Goal: Task Accomplishment & Management: Use online tool/utility

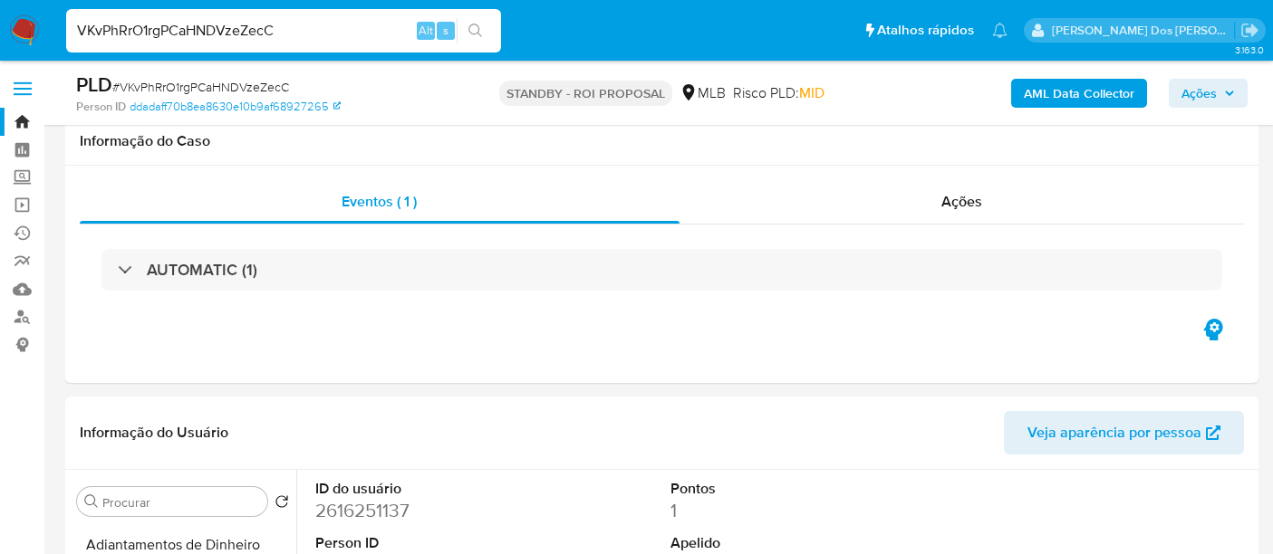
select select "10"
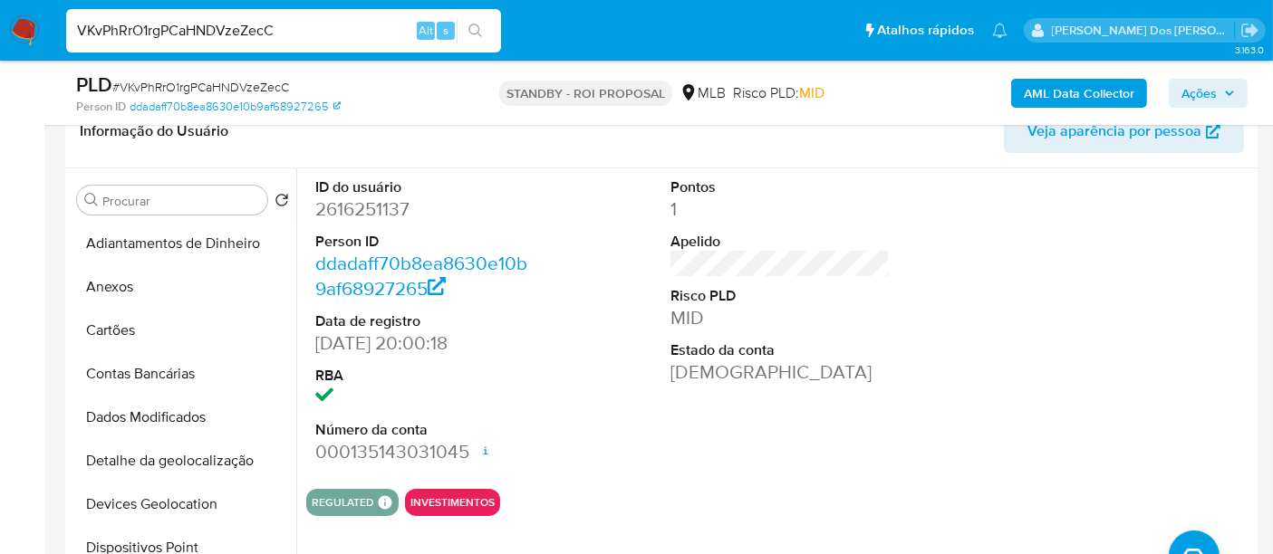
scroll to position [402, 0]
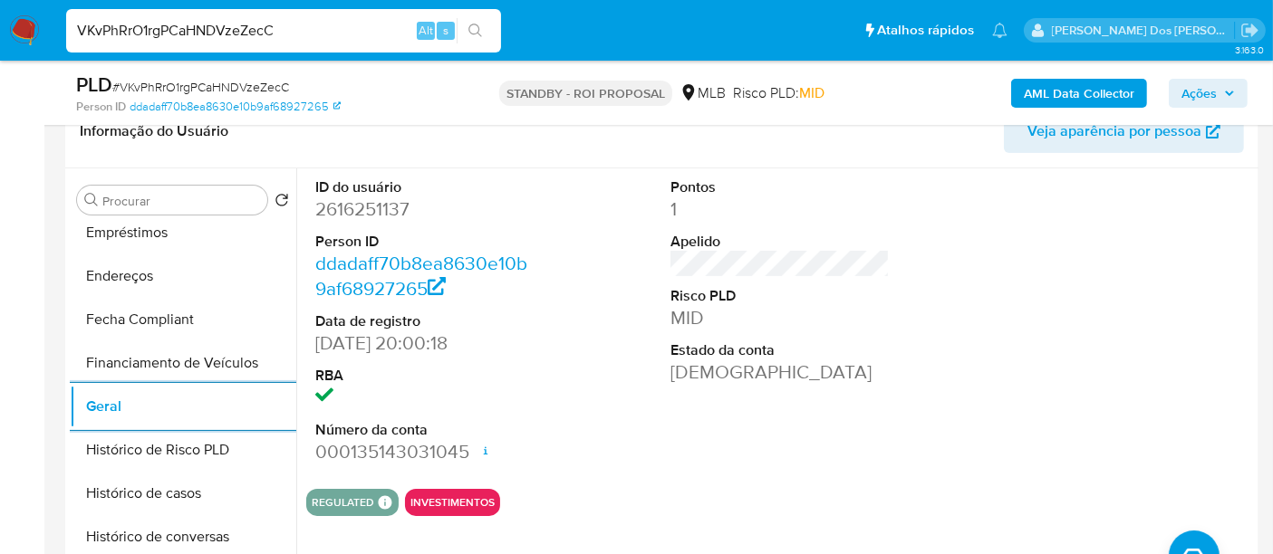
click at [376, 39] on input "VKvPhRrO1rgPCaHNDVzeZecC" at bounding box center [283, 31] width 435 height 24
paste input "wlWbWlhh8jbYPYx1TK3ieeeh"
type input "wlWbWlhh8jbYPYx1TK3ieeeh"
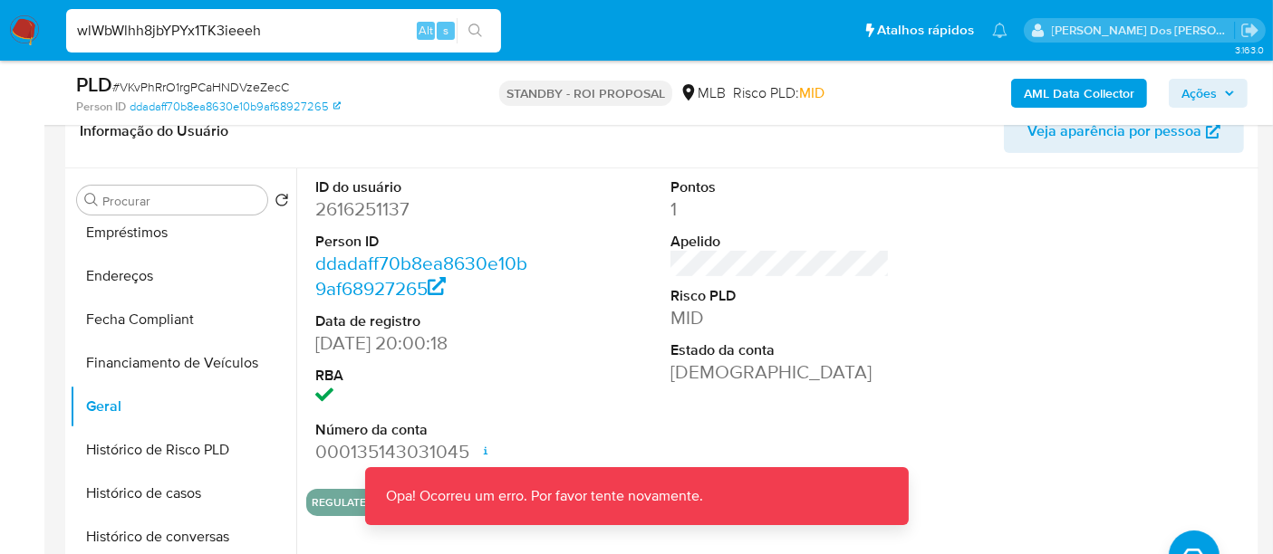
click at [24, 27] on img at bounding box center [24, 30] width 31 height 31
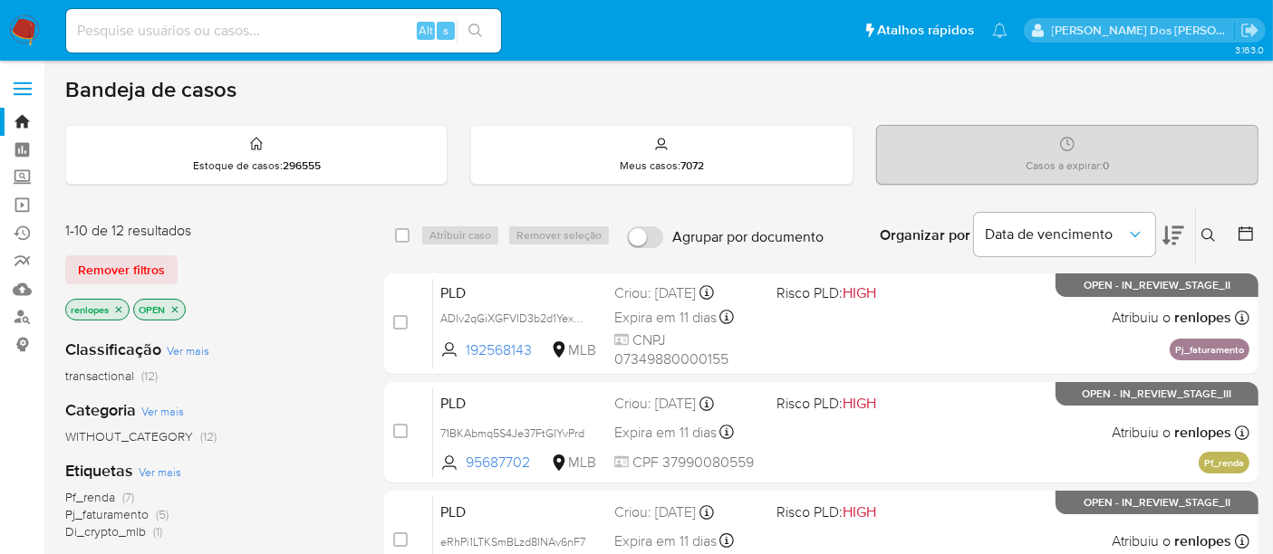
click at [274, 21] on input at bounding box center [283, 31] width 435 height 24
paste input "wlWbWlhh8jbYPYx1TK3ieeeh"
type input "wlWbWlhh8jbYPYx1TK3ieeeh"
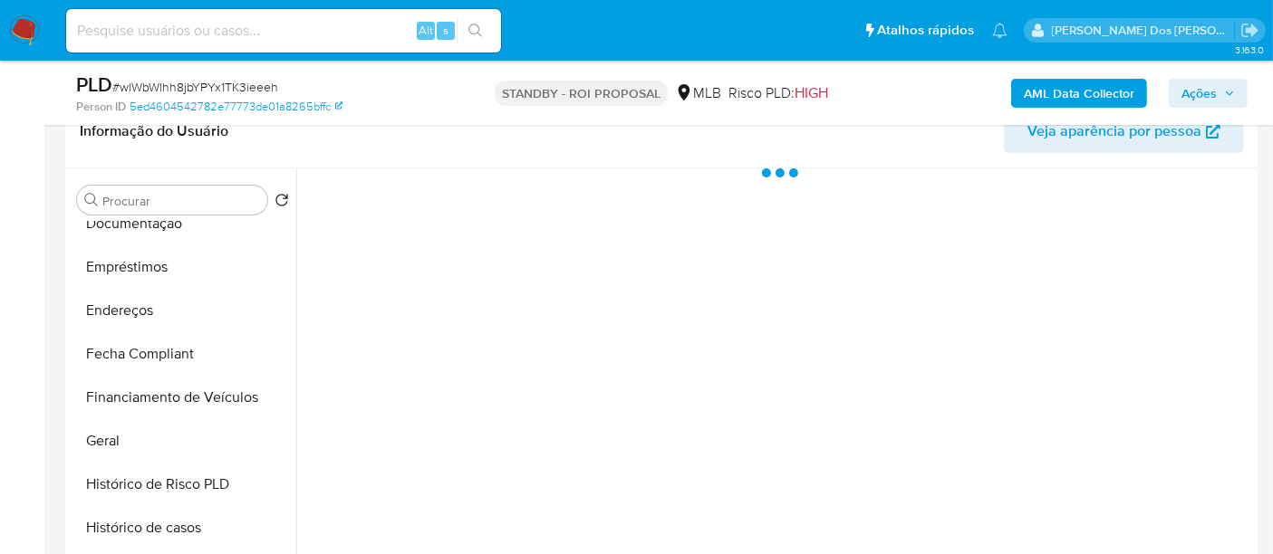
scroll to position [602, 0]
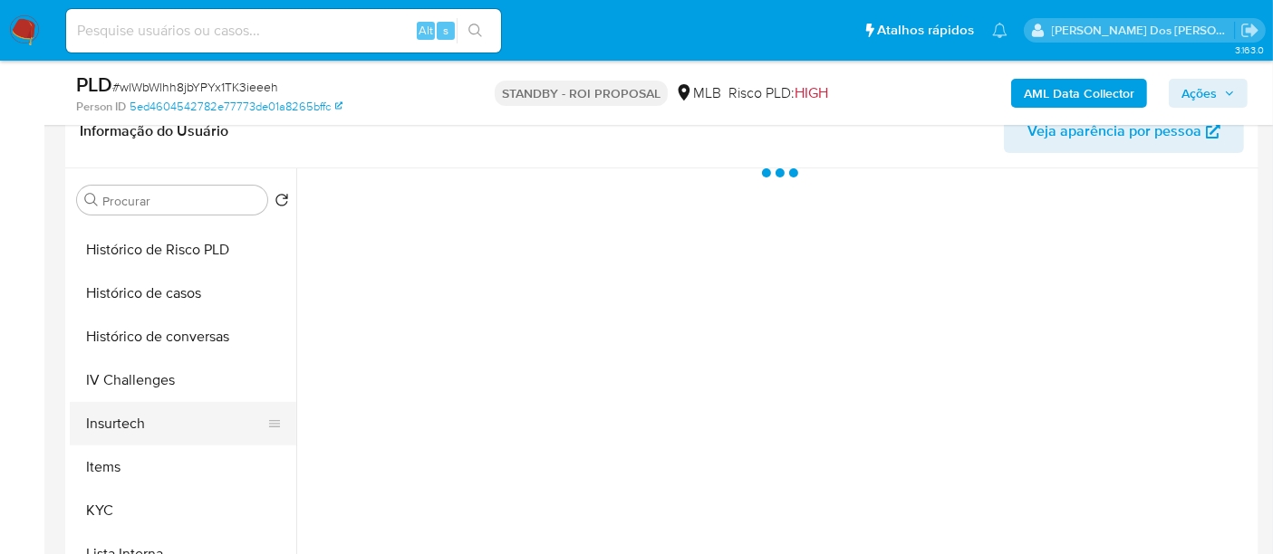
select select "10"
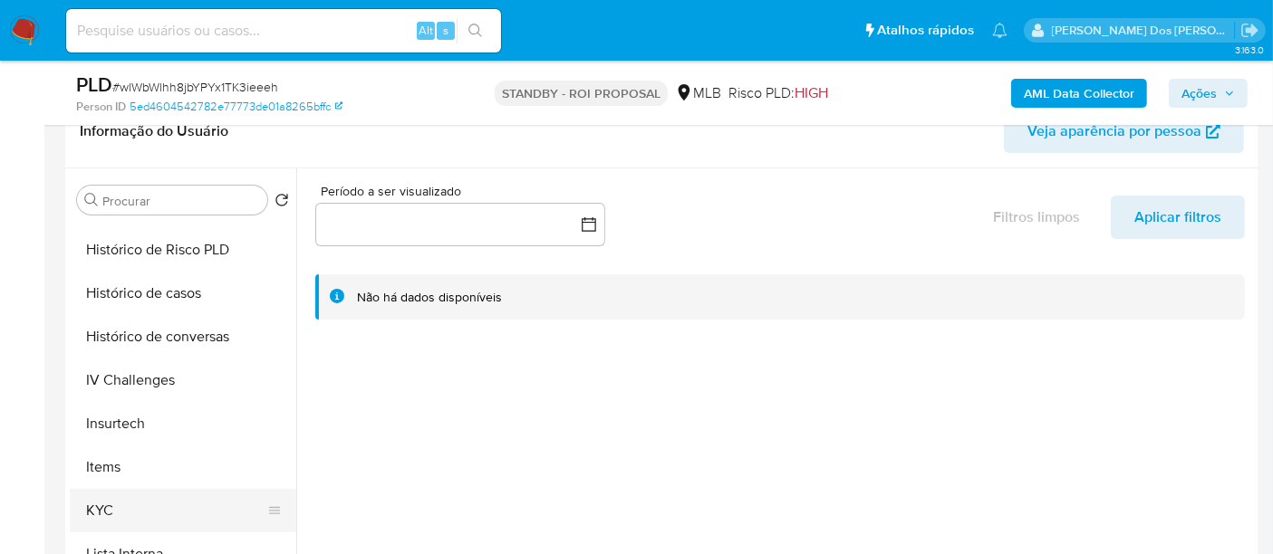
click at [96, 498] on button "KYC" at bounding box center [176, 510] width 212 height 43
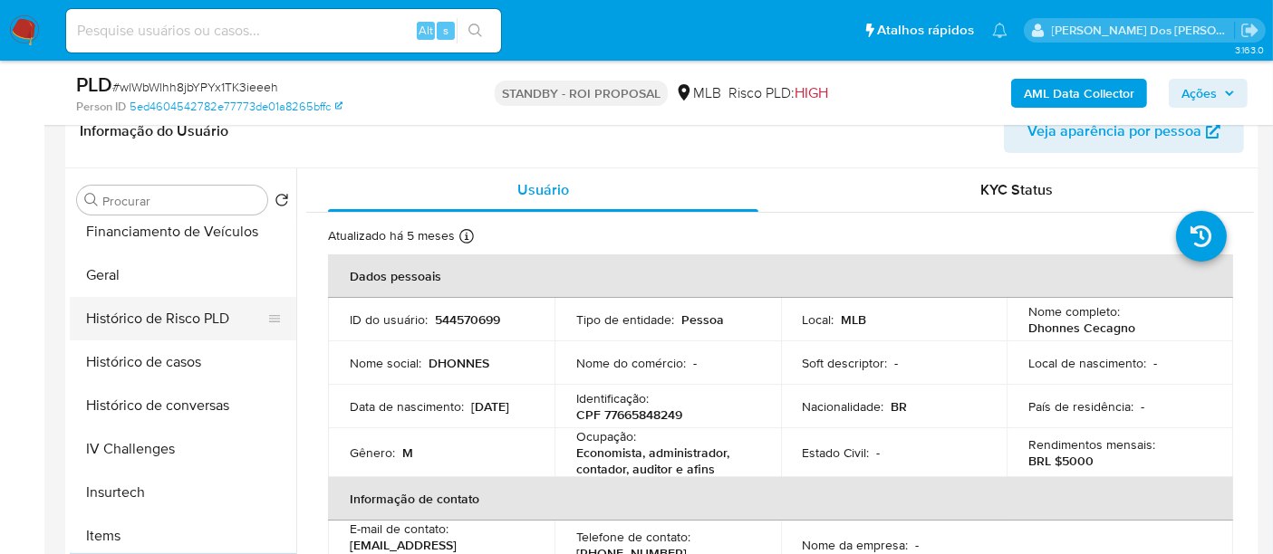
scroll to position [502, 0]
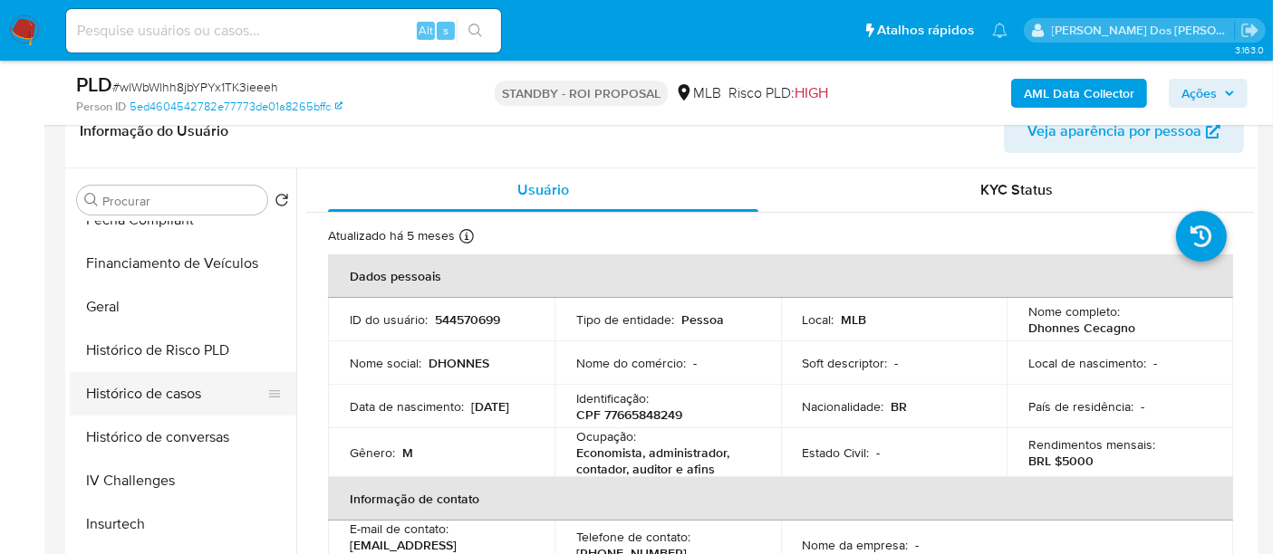
click at [160, 384] on button "Histórico de casos" at bounding box center [176, 393] width 212 height 43
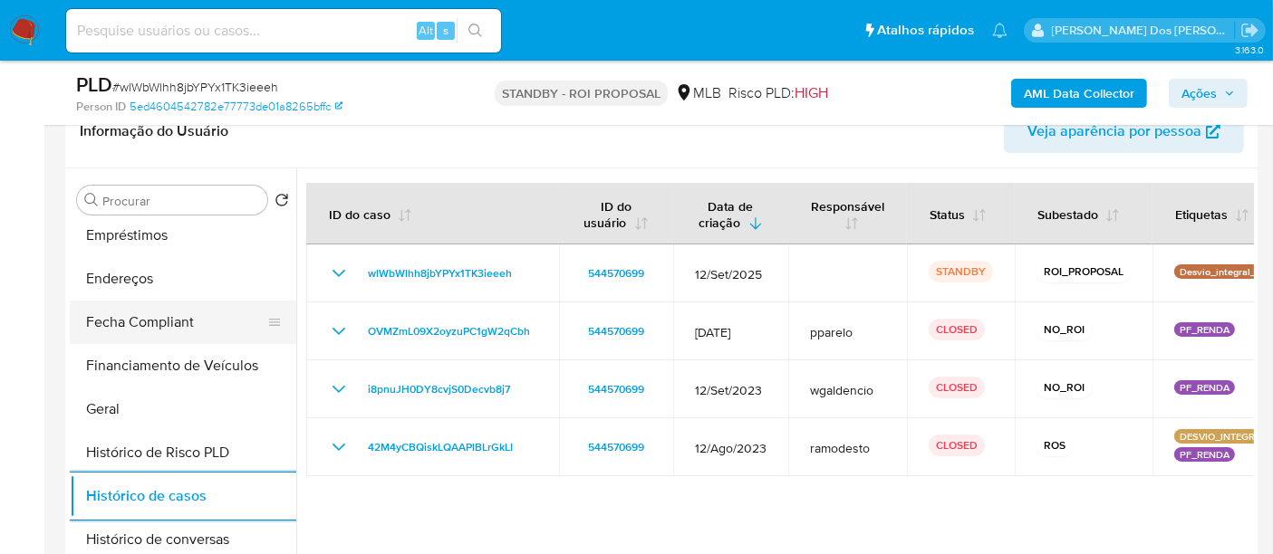
scroll to position [301, 0]
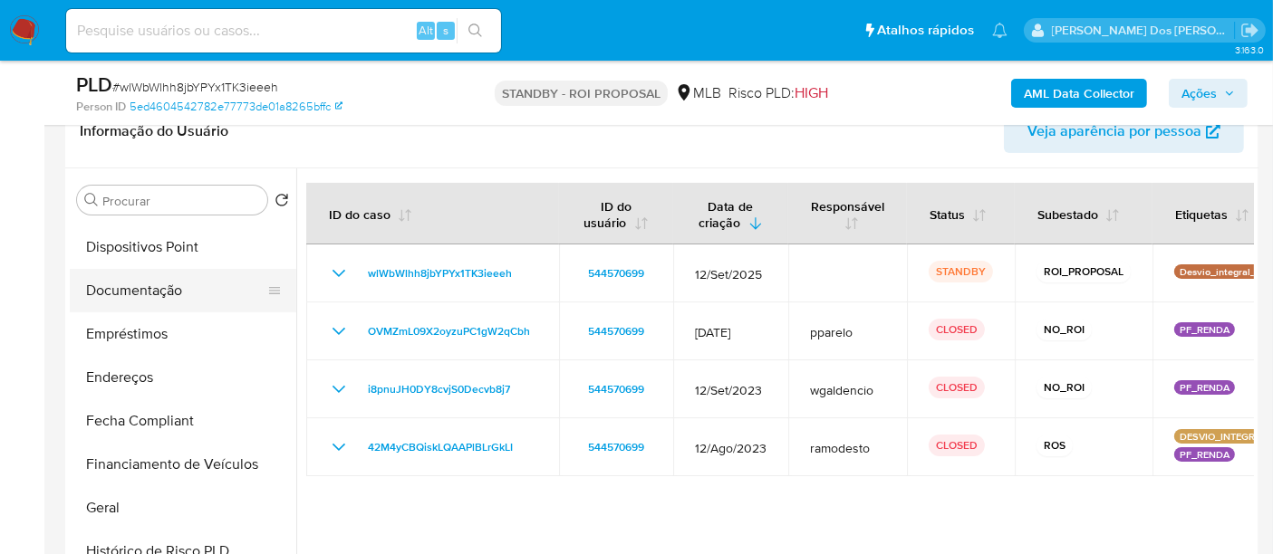
click at [166, 296] on button "Documentação" at bounding box center [176, 290] width 212 height 43
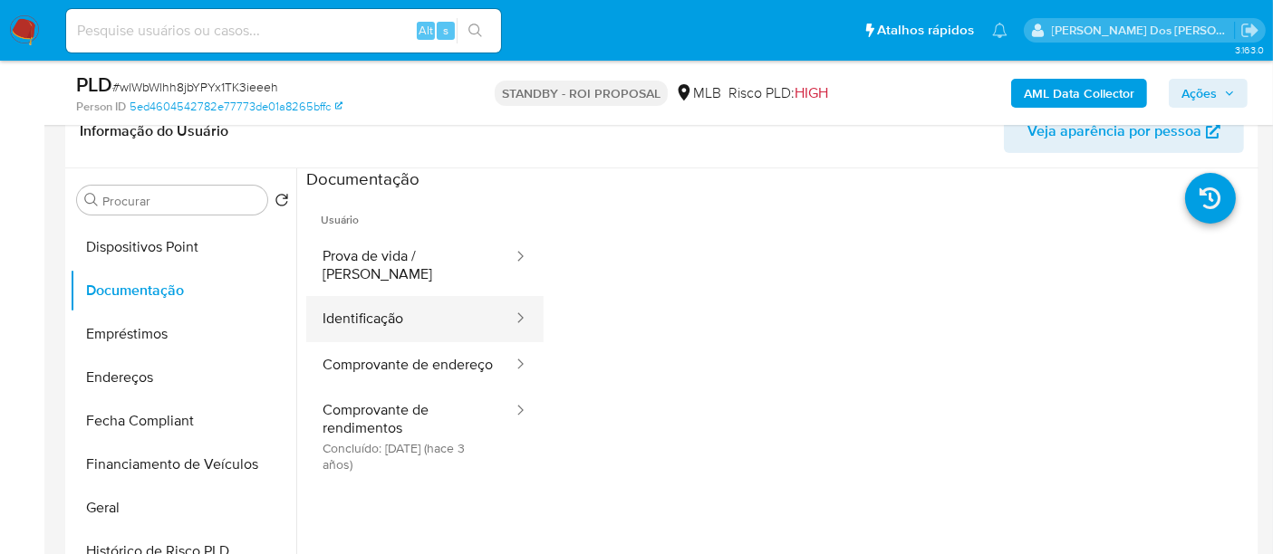
click at [339, 304] on button "Identificação" at bounding box center [410, 319] width 208 height 46
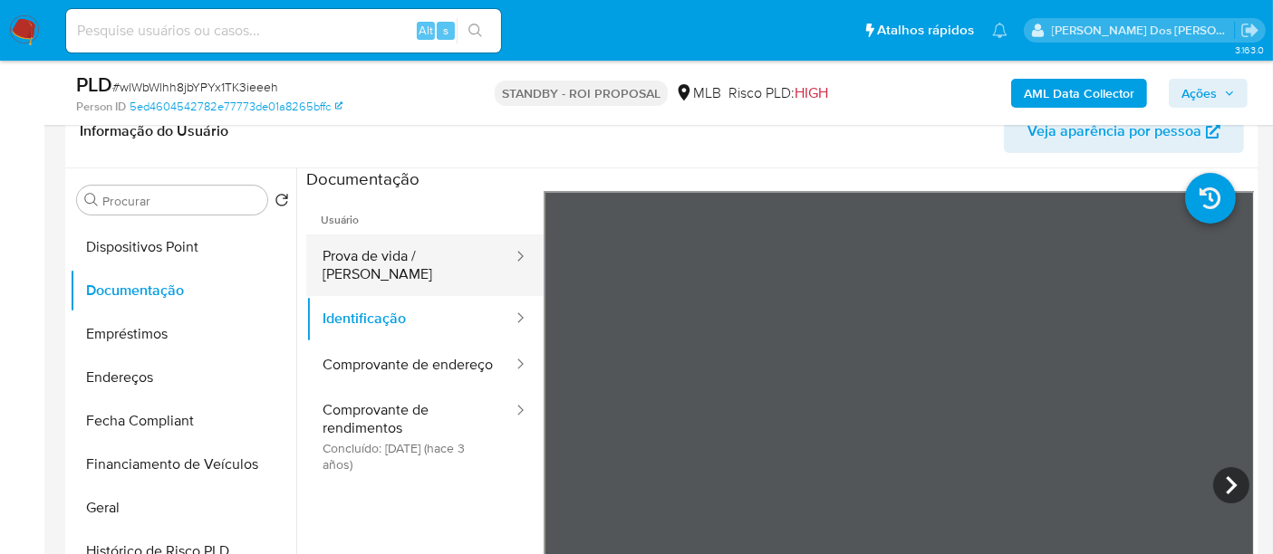
click at [390, 262] on button "Prova de vida / Selfie" at bounding box center [410, 266] width 208 height 62
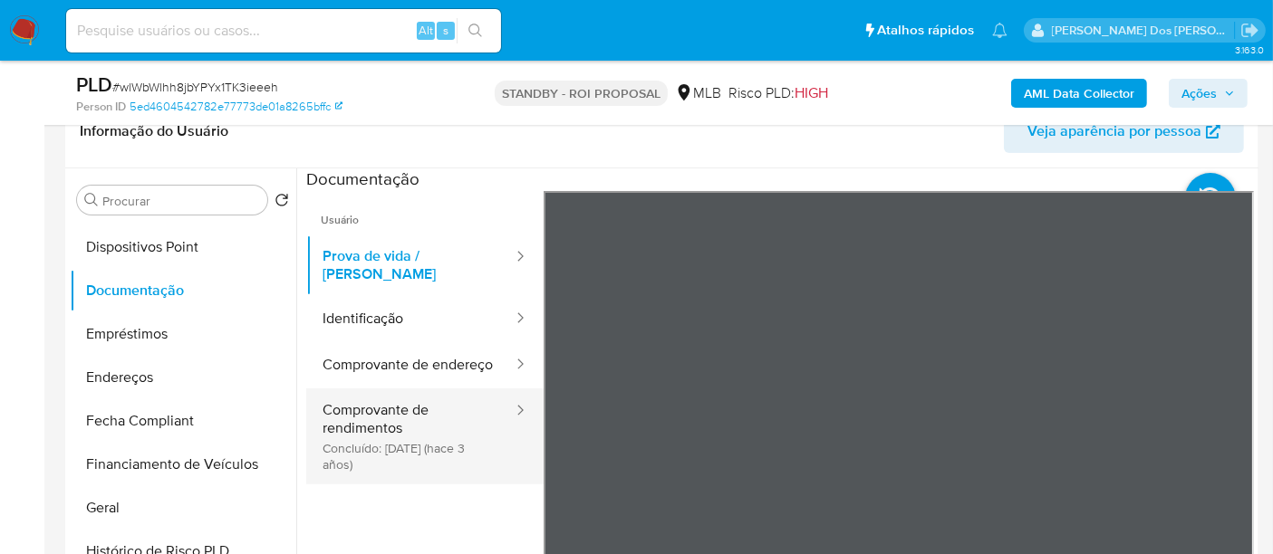
click at [359, 428] on button "Comprovante de rendimentos Concluído: 21/06/2022 (hace 3 años)" at bounding box center [410, 437] width 208 height 96
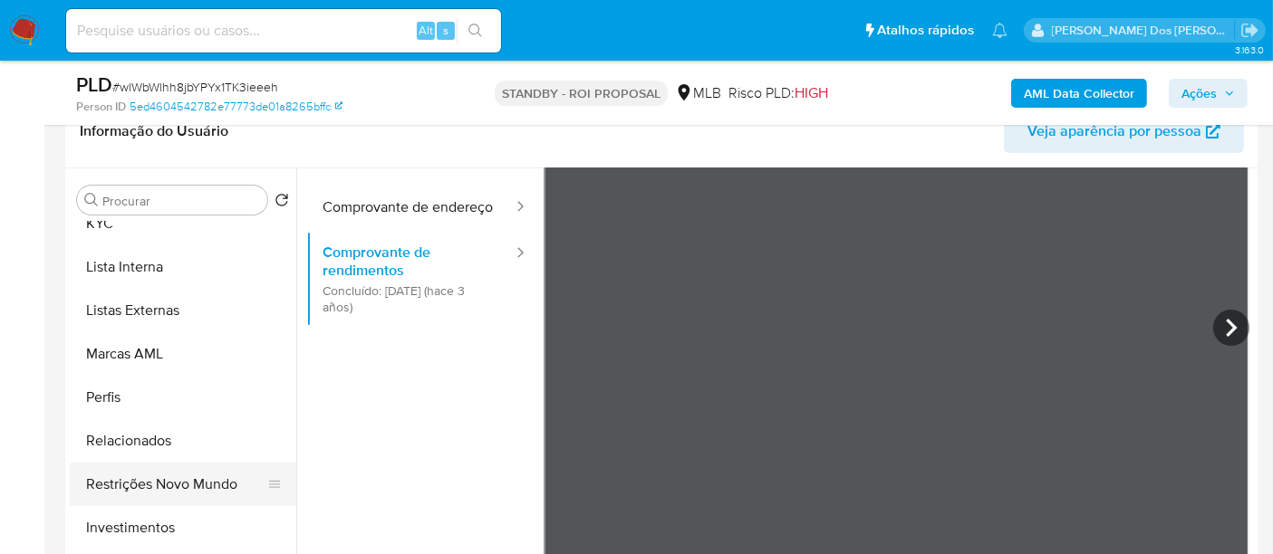
scroll to position [982, 0]
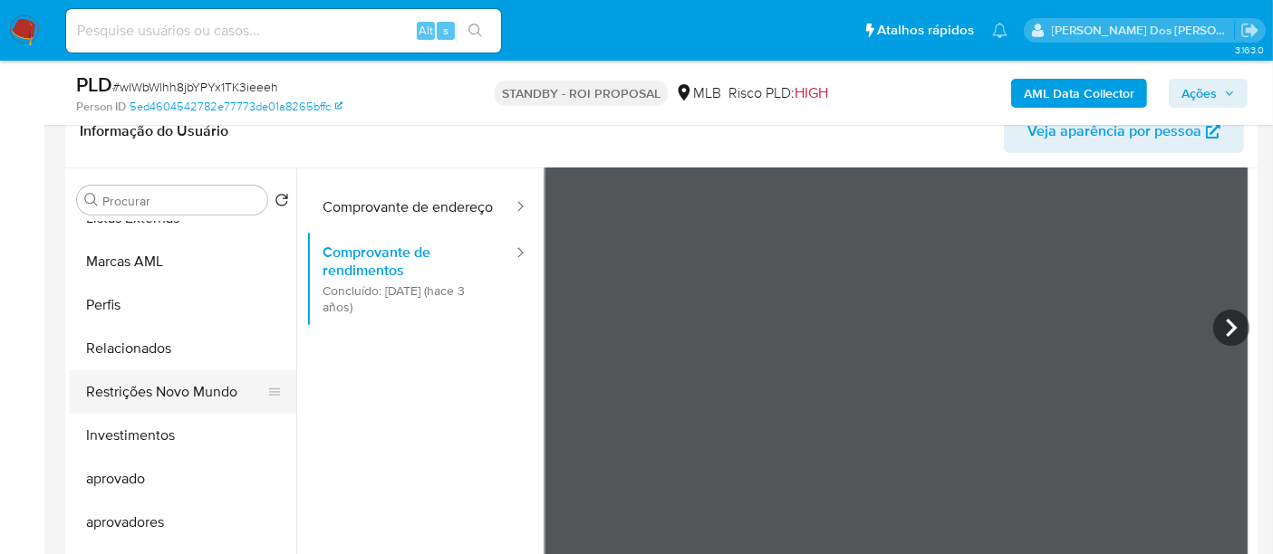
click at [181, 395] on button "Restrições Novo Mundo" at bounding box center [176, 392] width 212 height 43
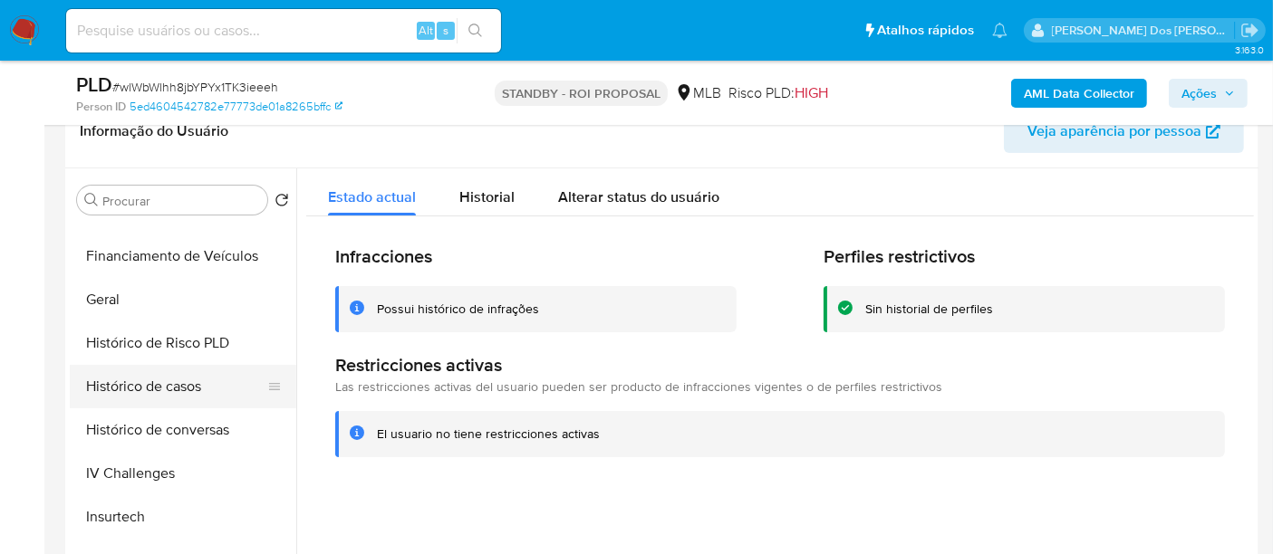
scroll to position [478, 0]
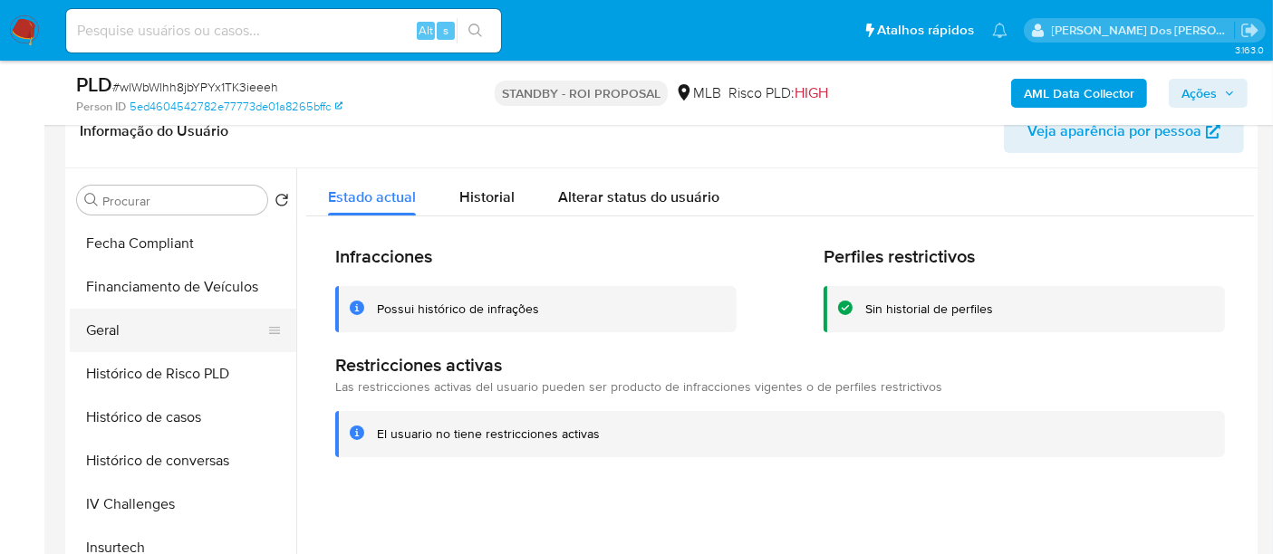
click at [124, 334] on button "Geral" at bounding box center [176, 330] width 212 height 43
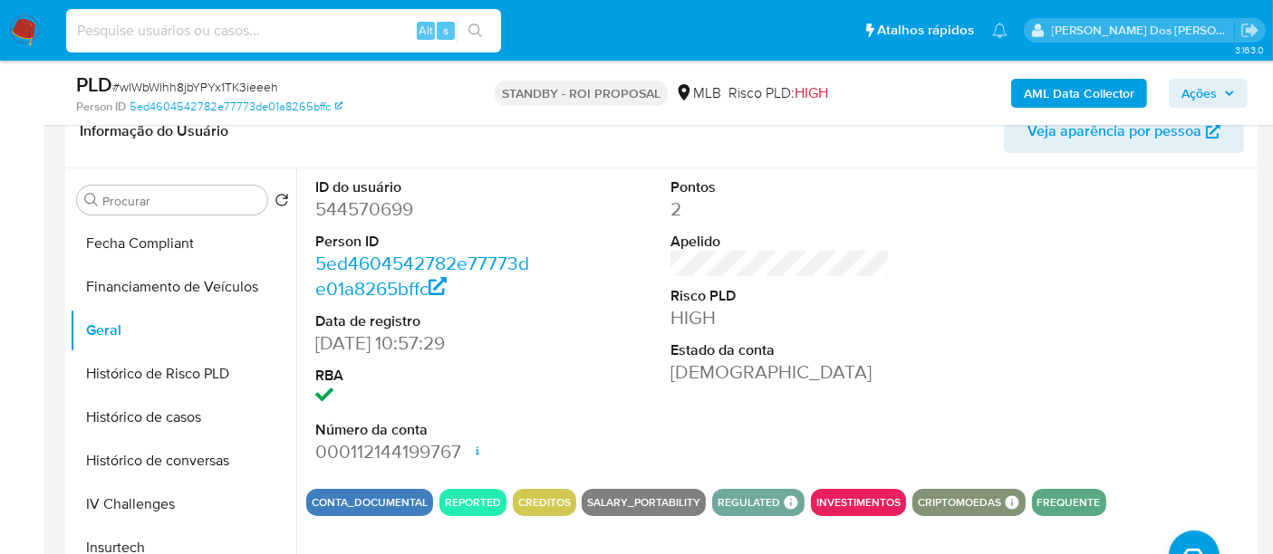
click at [265, 34] on input at bounding box center [283, 31] width 435 height 24
paste input "N8ZTlDEq9KXN2gtg6l6OdbN3"
type input "N8ZTlDEq9KXN2gtg6l6OdbN3"
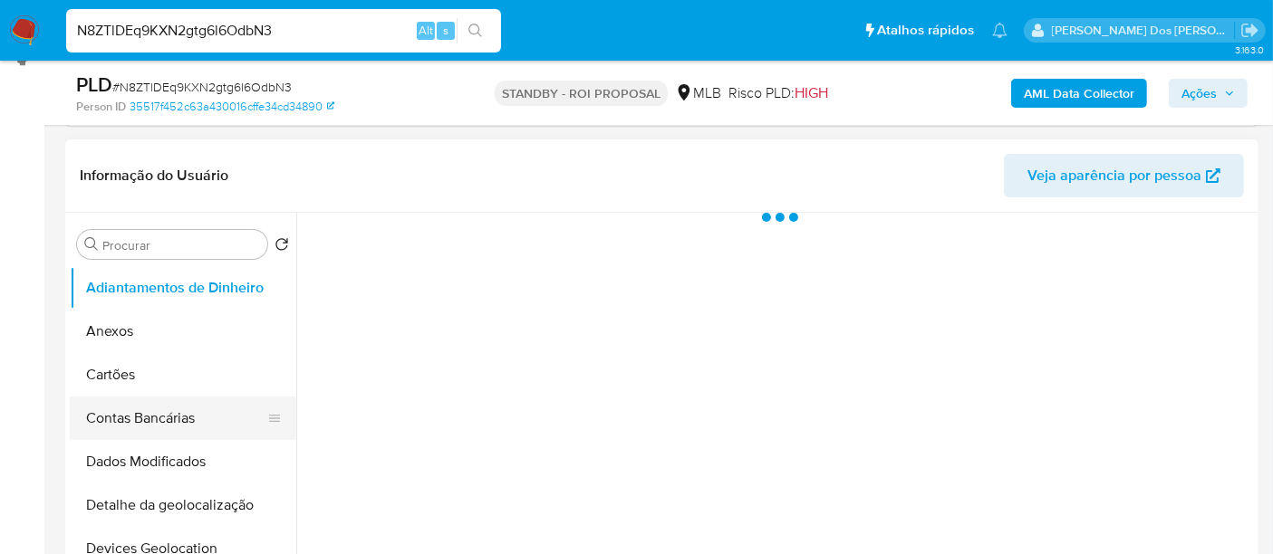
scroll to position [402, 0]
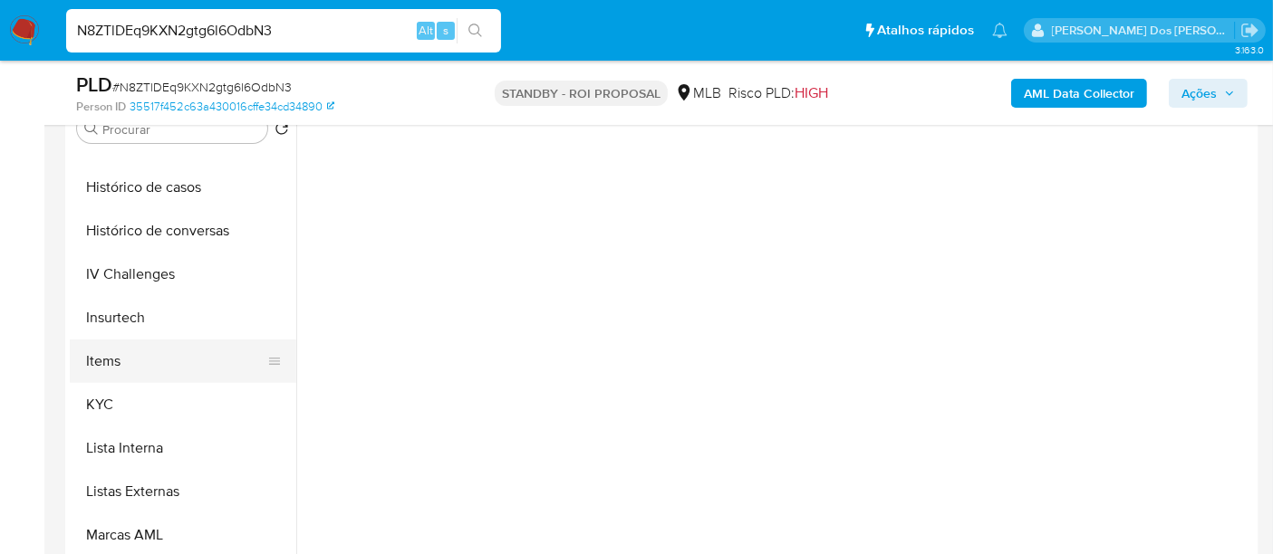
select select "10"
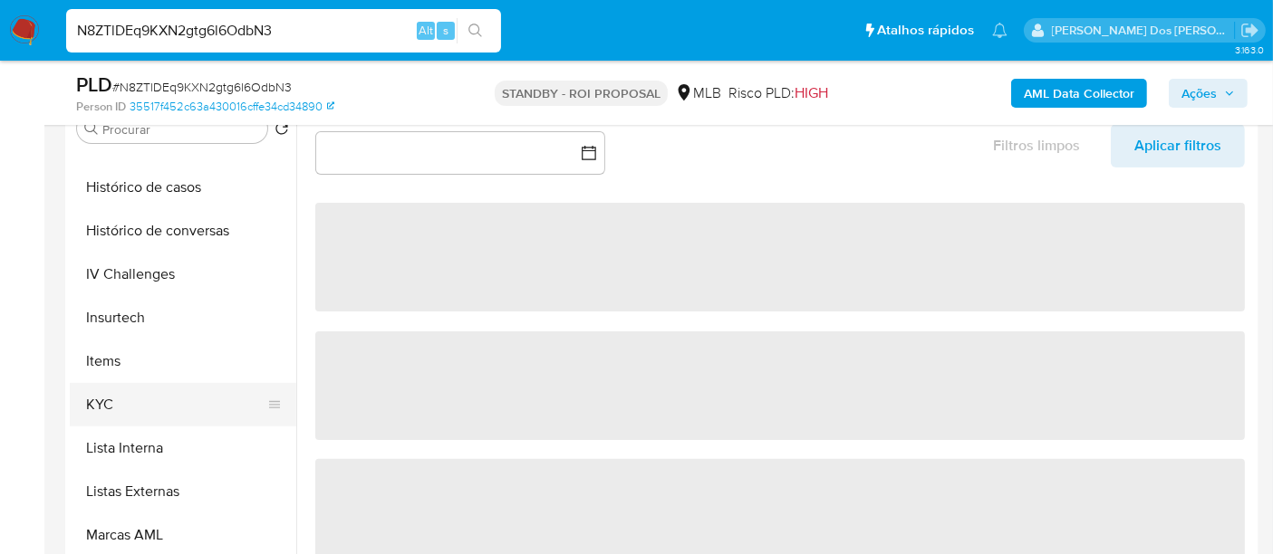
scroll to position [704, 0]
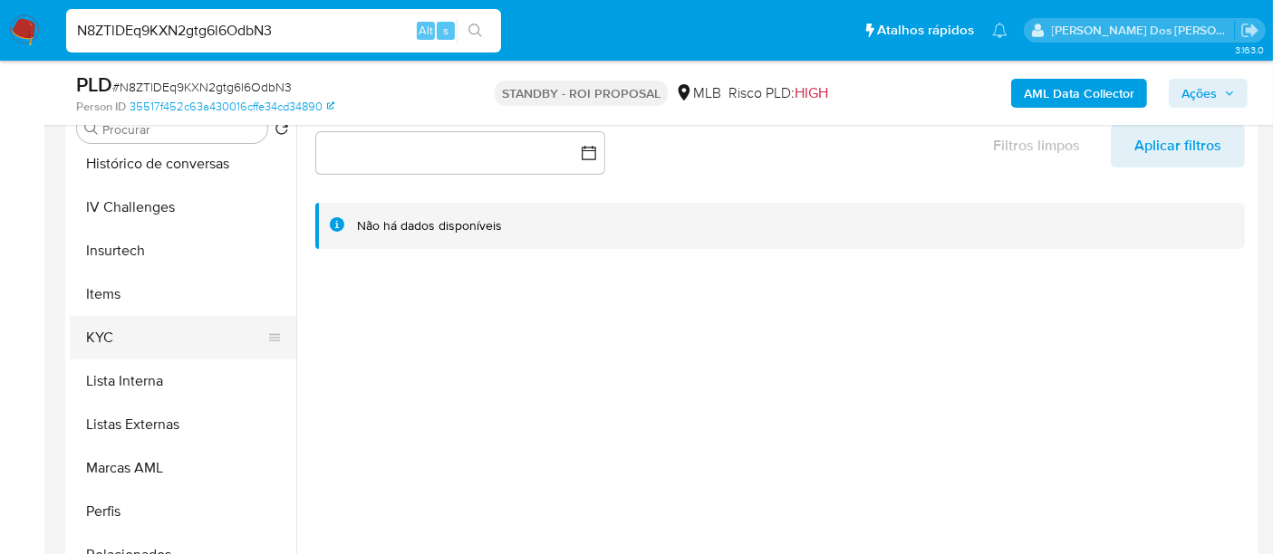
click at [103, 340] on button "KYC" at bounding box center [176, 337] width 212 height 43
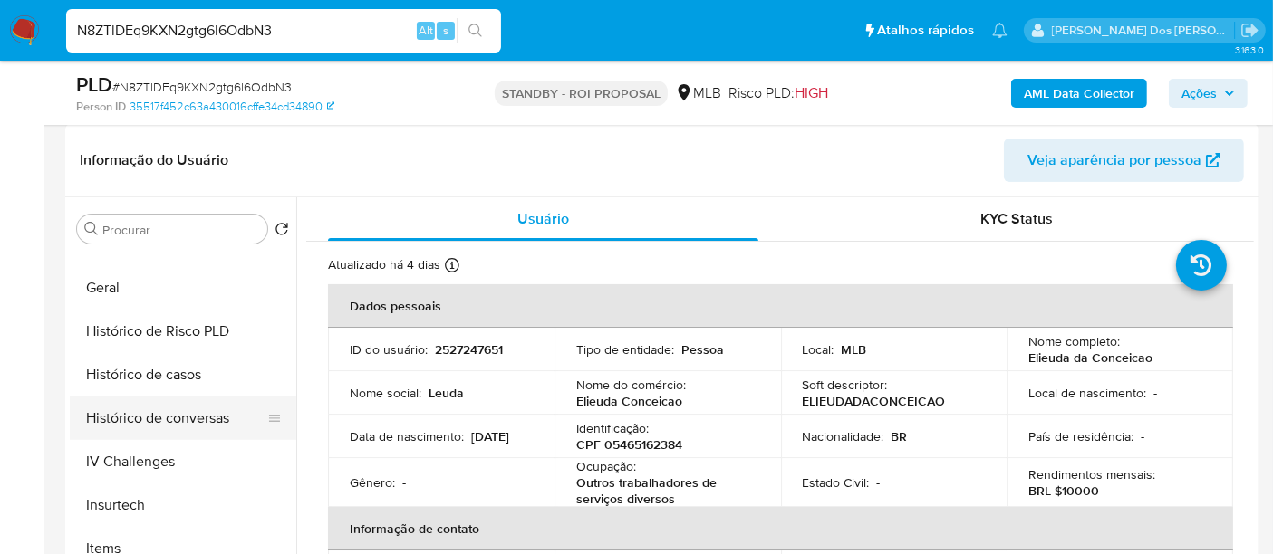
scroll to position [503, 0]
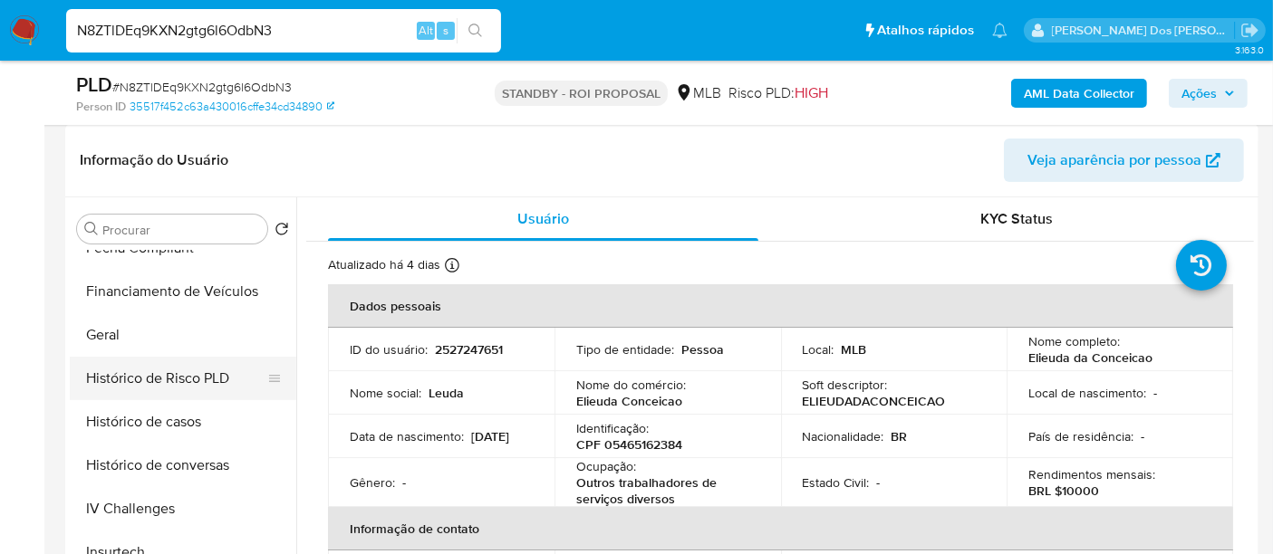
click at [159, 394] on button "Histórico de Risco PLD" at bounding box center [176, 378] width 212 height 43
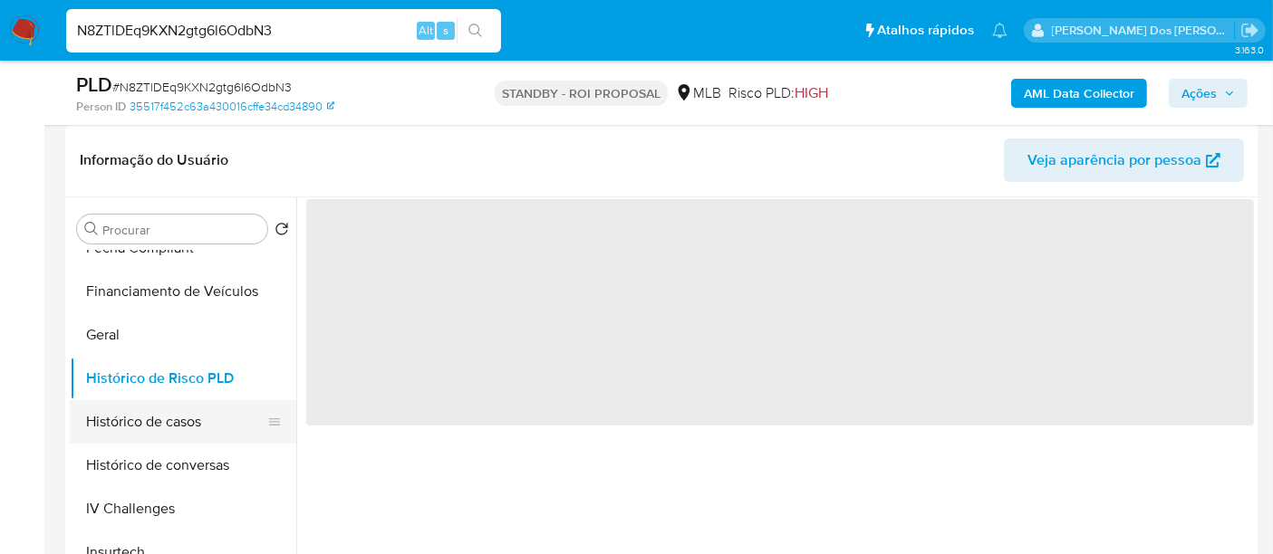
click at [173, 415] on button "Histórico de casos" at bounding box center [176, 421] width 212 height 43
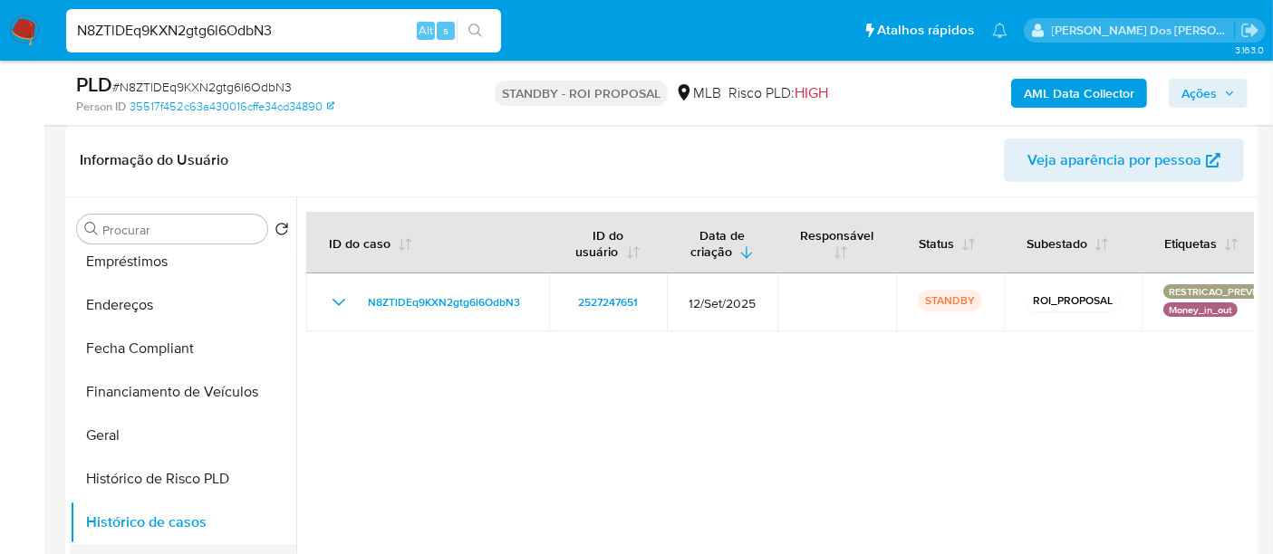
scroll to position [302, 0]
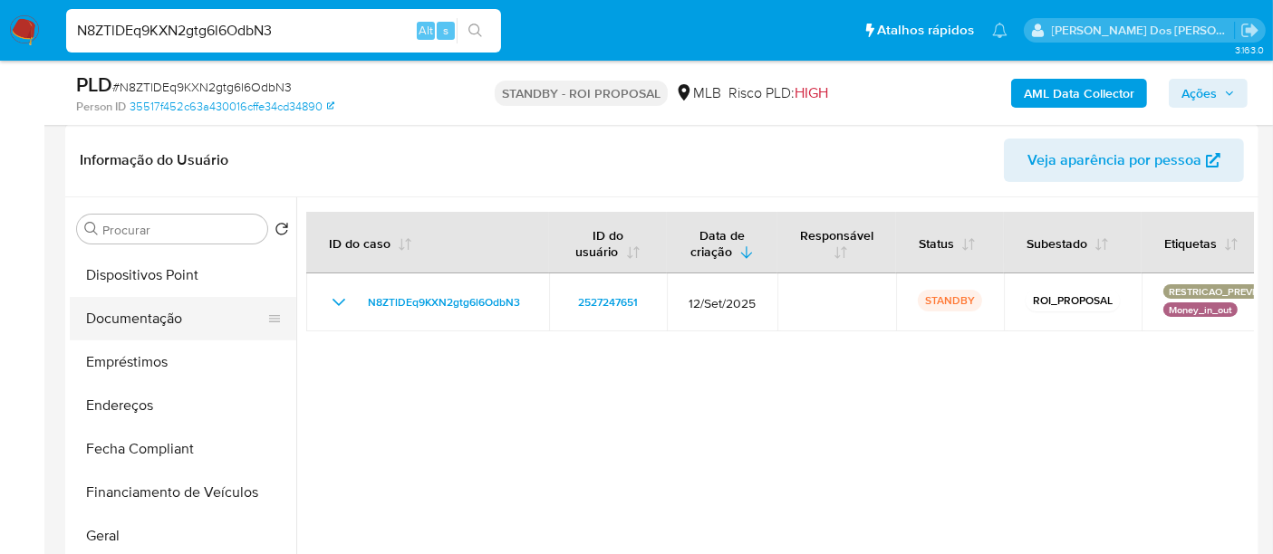
click at [157, 319] on button "Documentação" at bounding box center [176, 318] width 212 height 43
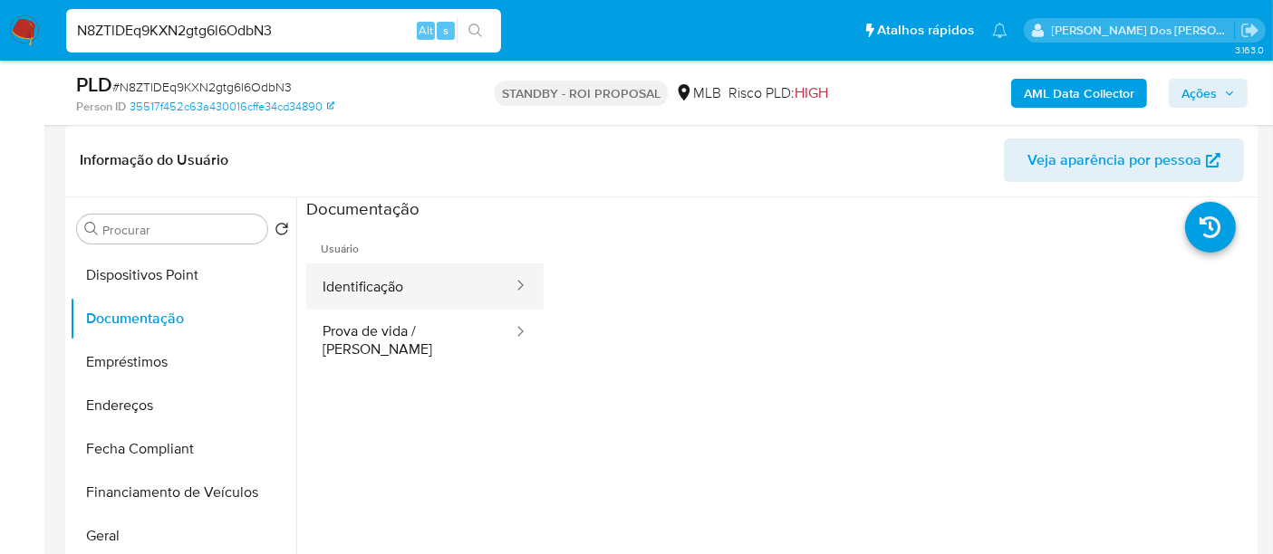
click at [354, 291] on button "Identificação" at bounding box center [410, 287] width 208 height 46
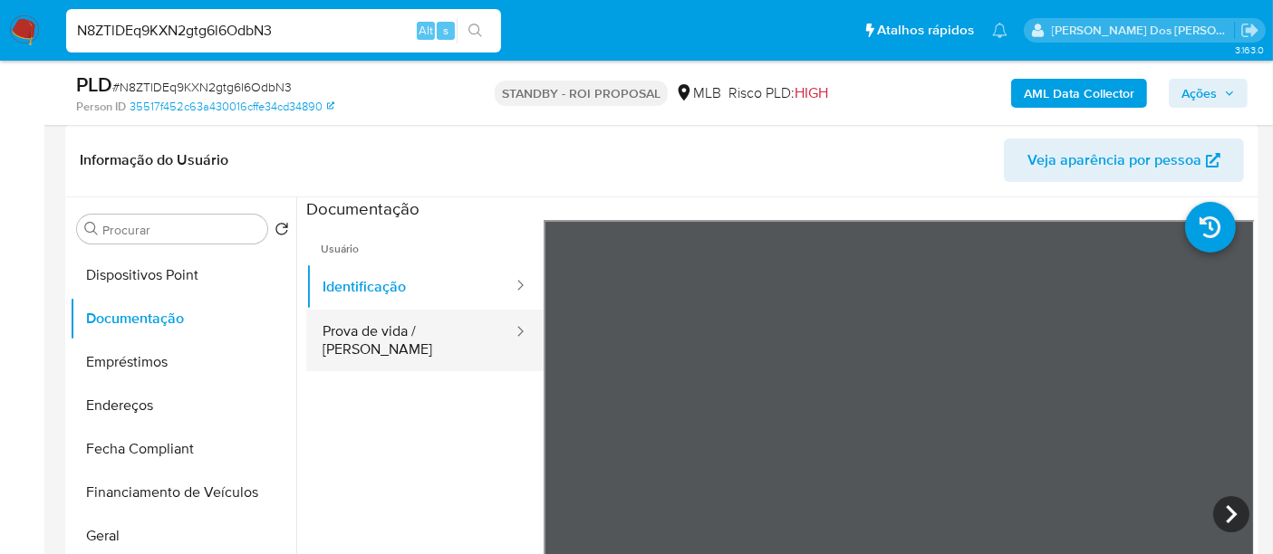
click at [414, 319] on button "Prova de vida / Selfie" at bounding box center [410, 341] width 208 height 62
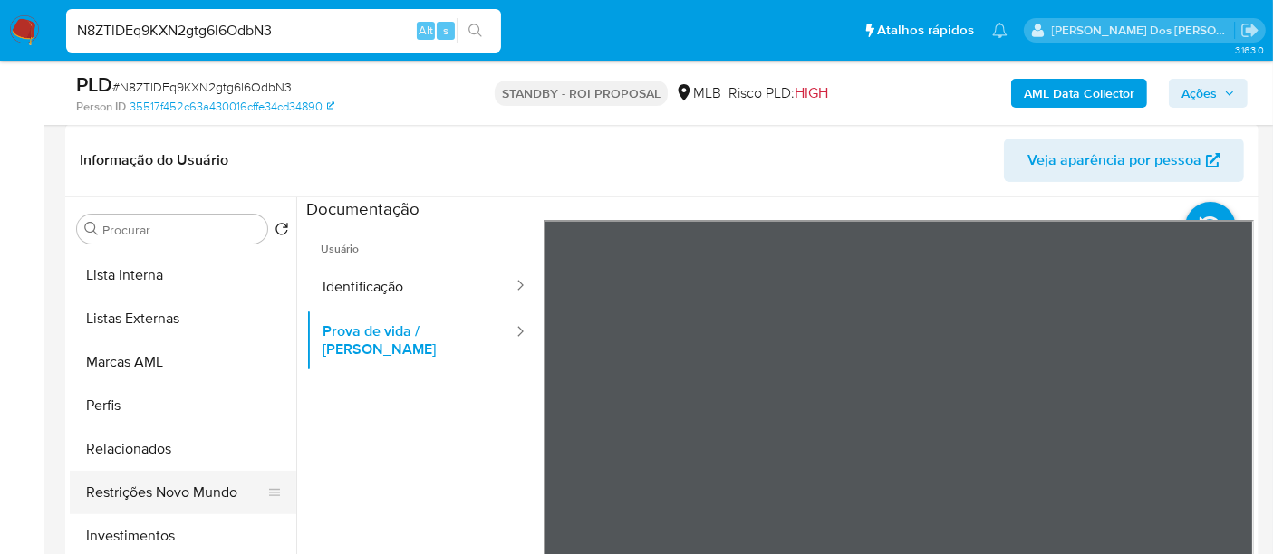
scroll to position [982, 0]
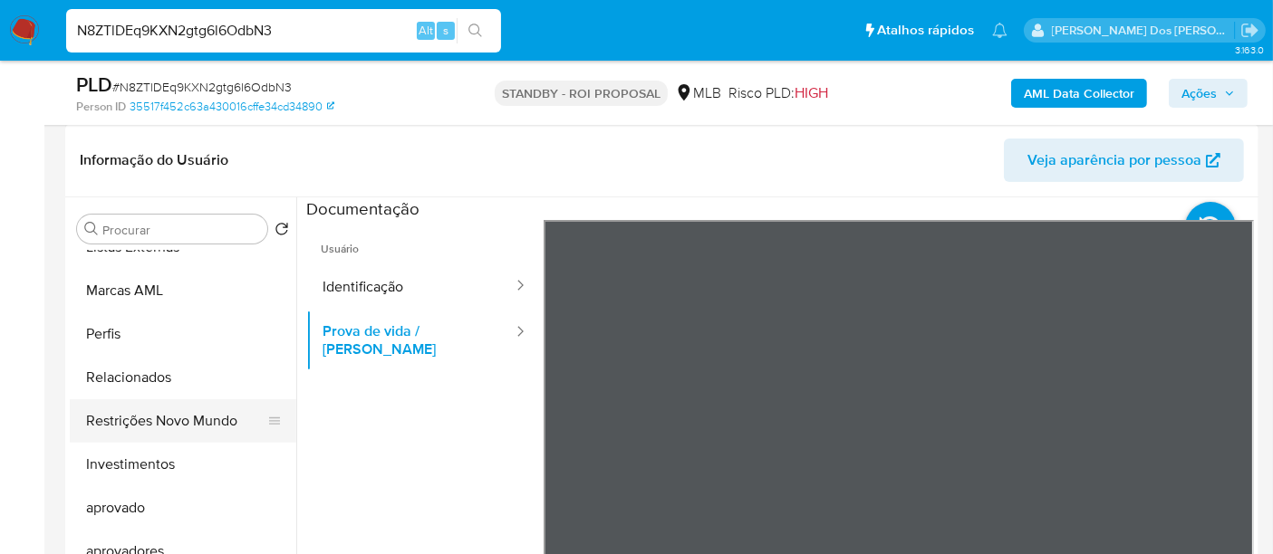
click at [152, 419] on button "Restrições Novo Mundo" at bounding box center [176, 421] width 212 height 43
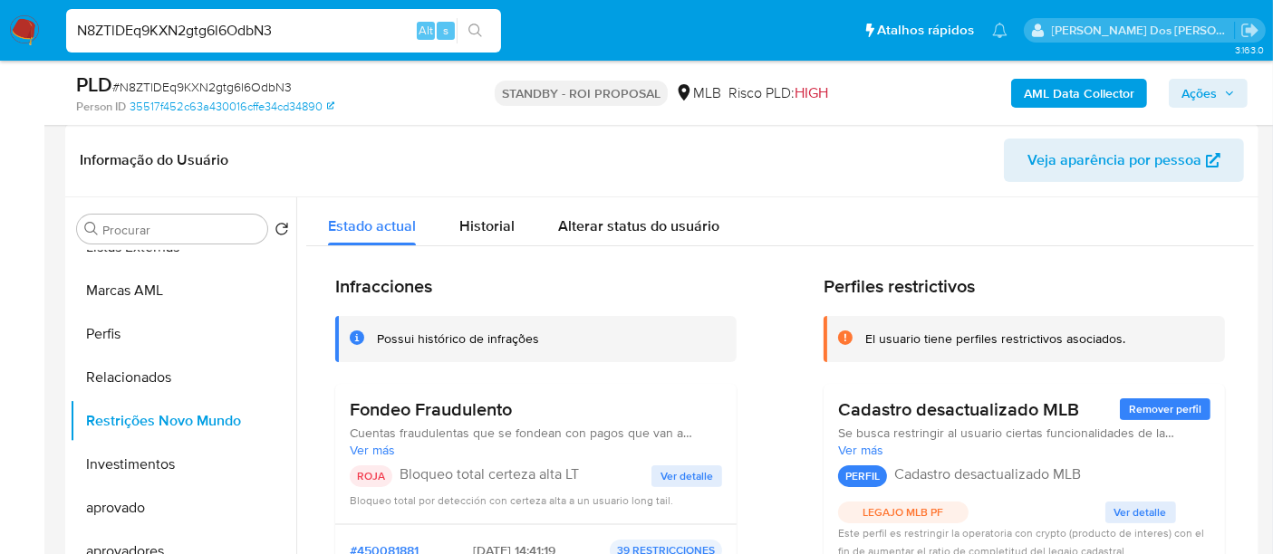
scroll to position [101, 0]
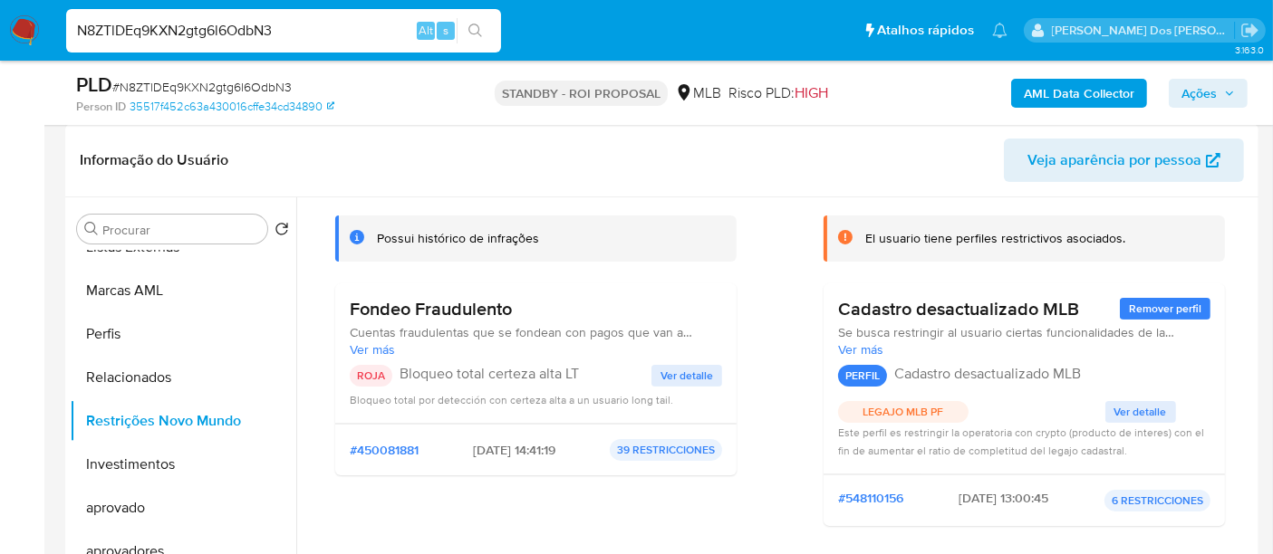
click at [679, 379] on span "Ver detalle" at bounding box center [686, 376] width 53 height 18
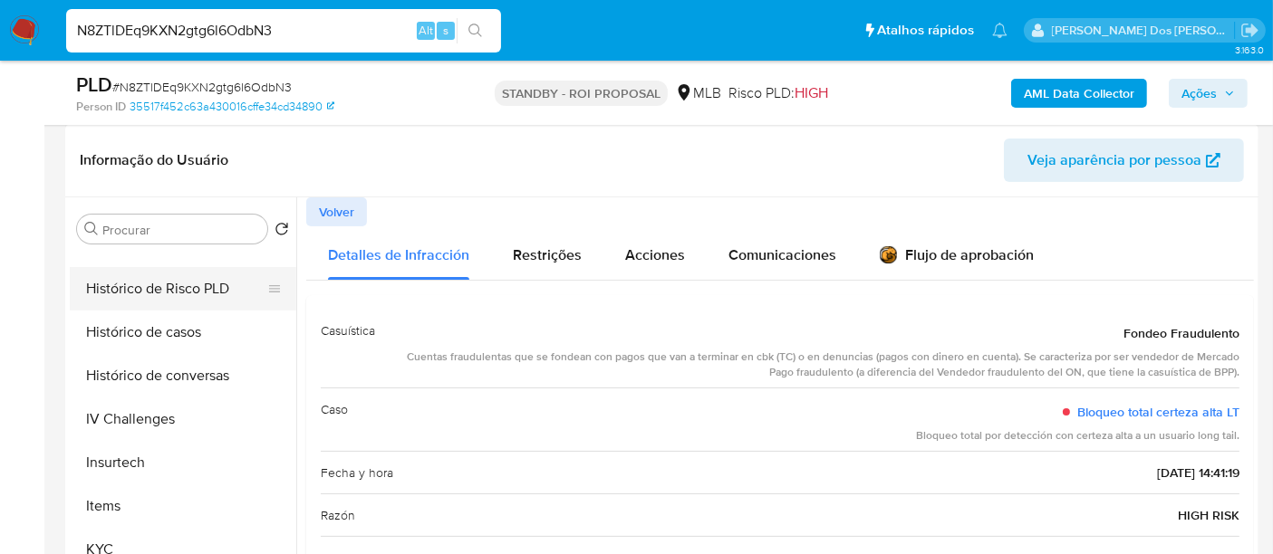
scroll to position [478, 0]
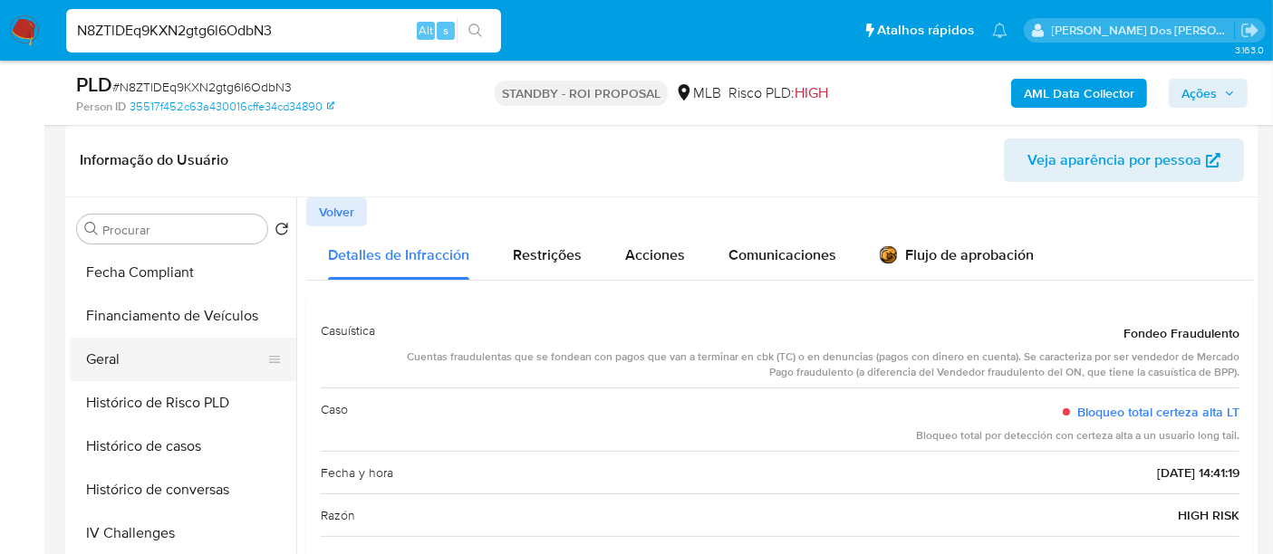
click at [107, 369] on button "Geral" at bounding box center [176, 359] width 212 height 43
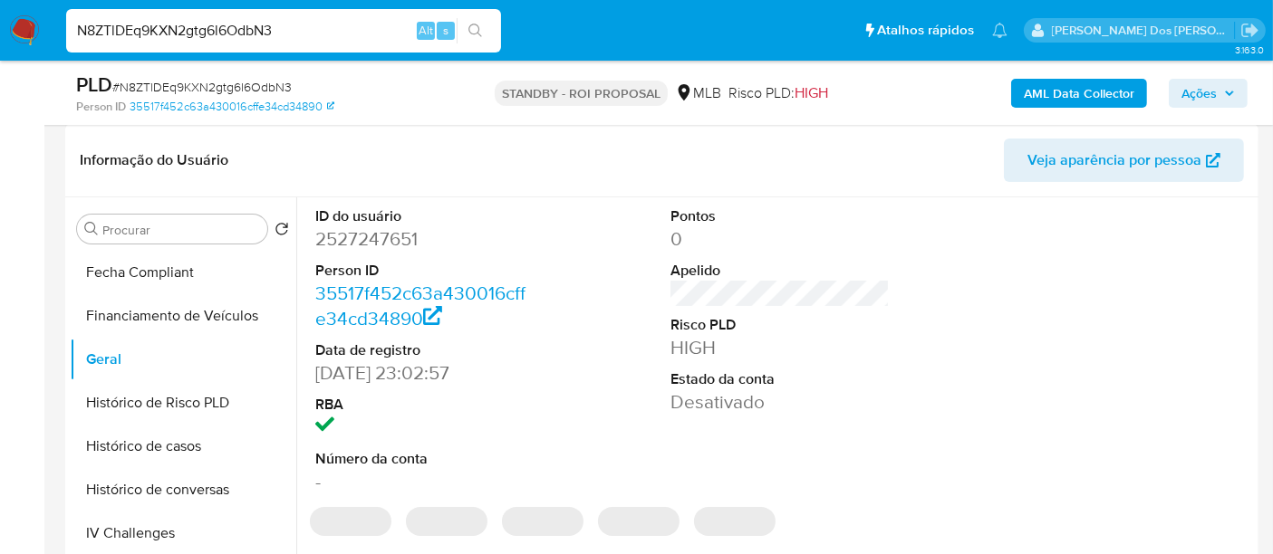
click at [390, 236] on dd "2527247651" at bounding box center [424, 238] width 219 height 25
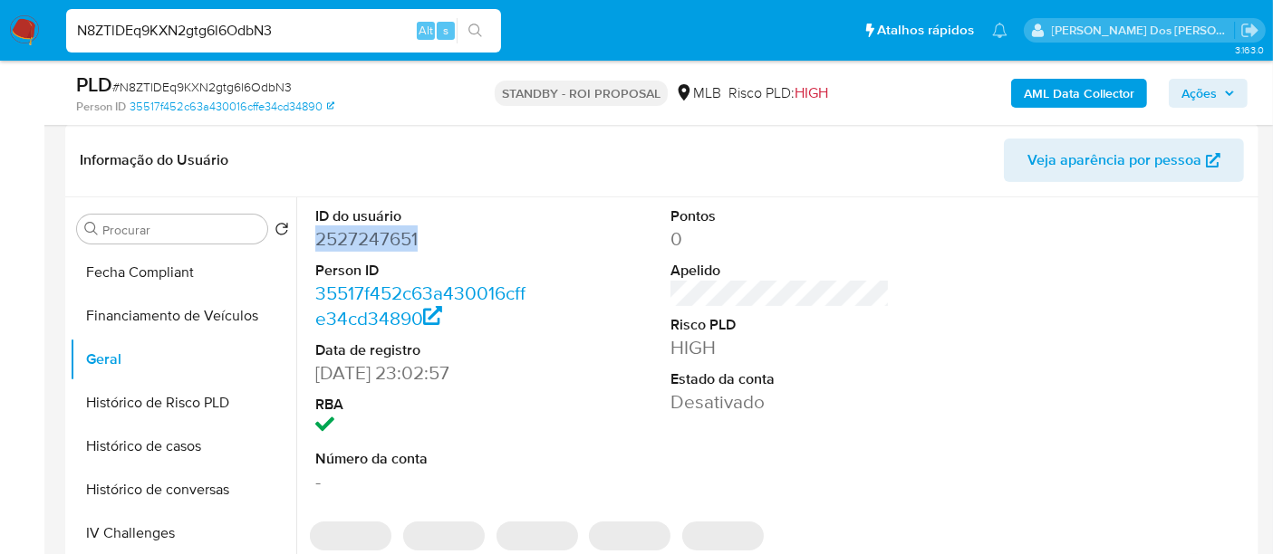
click at [390, 236] on dd "2527247651" at bounding box center [424, 238] width 219 height 25
copy dd "2527247651"
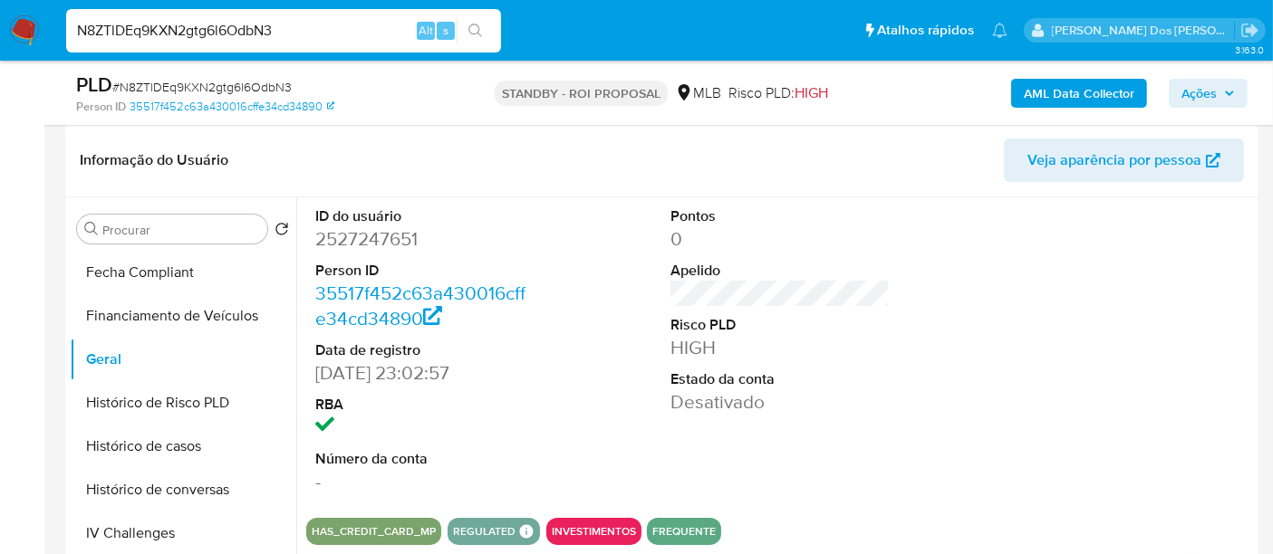
click at [214, 35] on input "N8ZTlDEq9KXN2gtg6l6OdbN3" at bounding box center [283, 31] width 435 height 24
paste input "oQw5wNr82E0JWLsEAaeevNKX"
type input "oQw5wNr82E0JWLsEAaeevNKX"
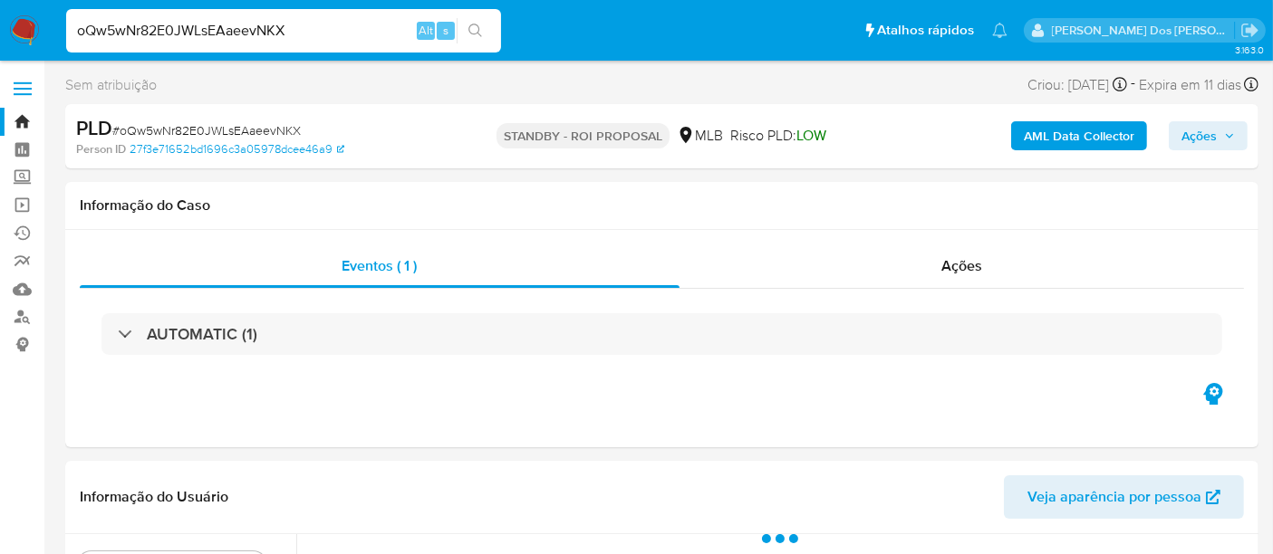
select select "10"
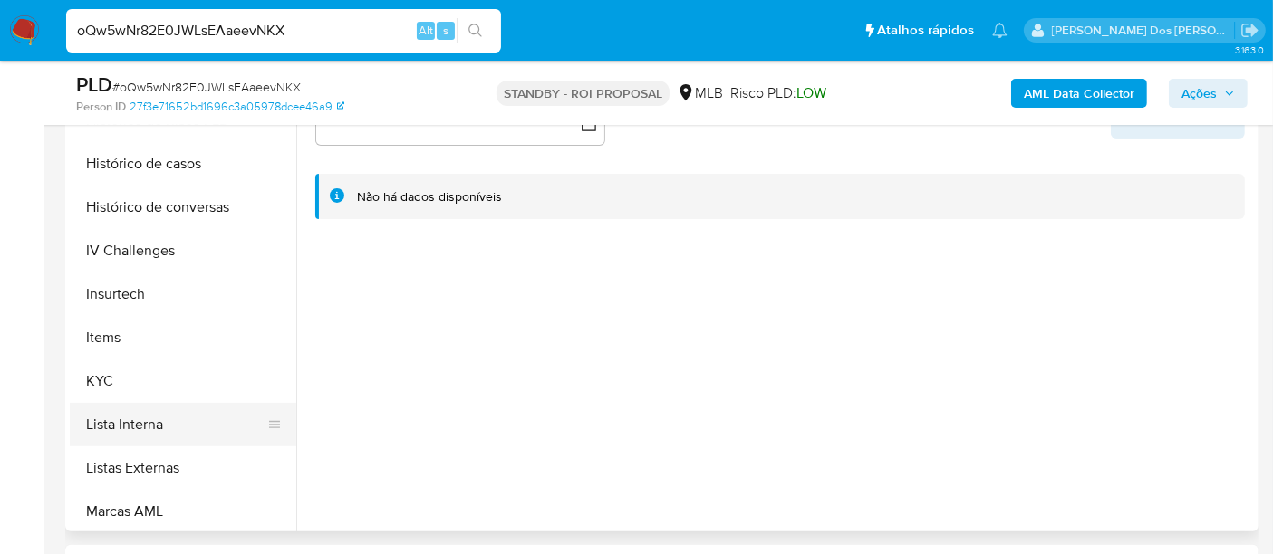
scroll to position [704, 0]
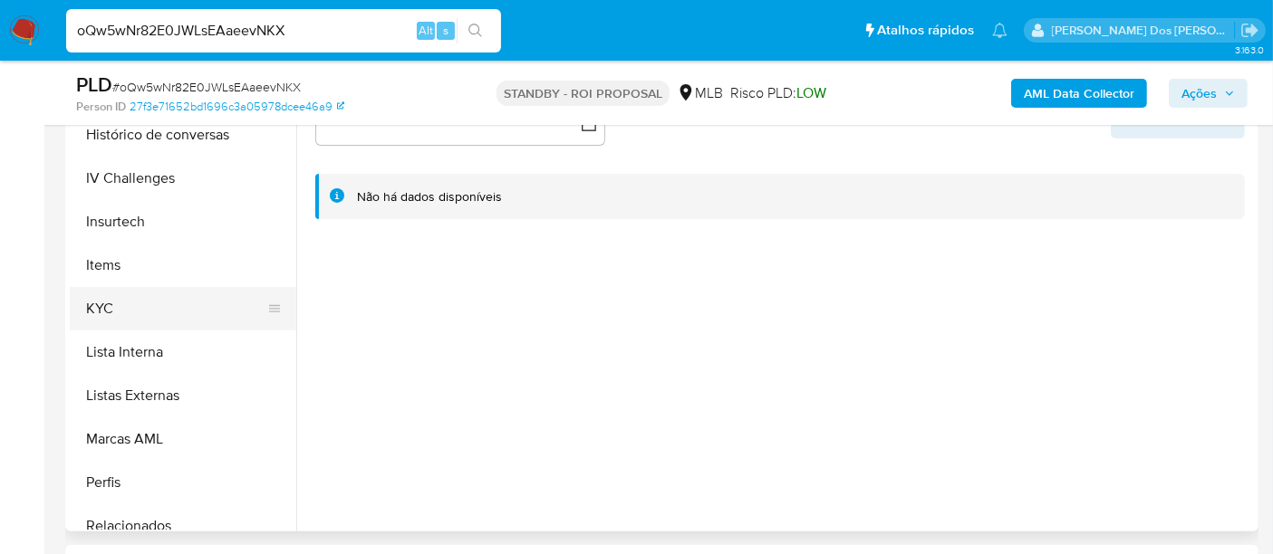
click at [93, 304] on button "KYC" at bounding box center [176, 308] width 212 height 43
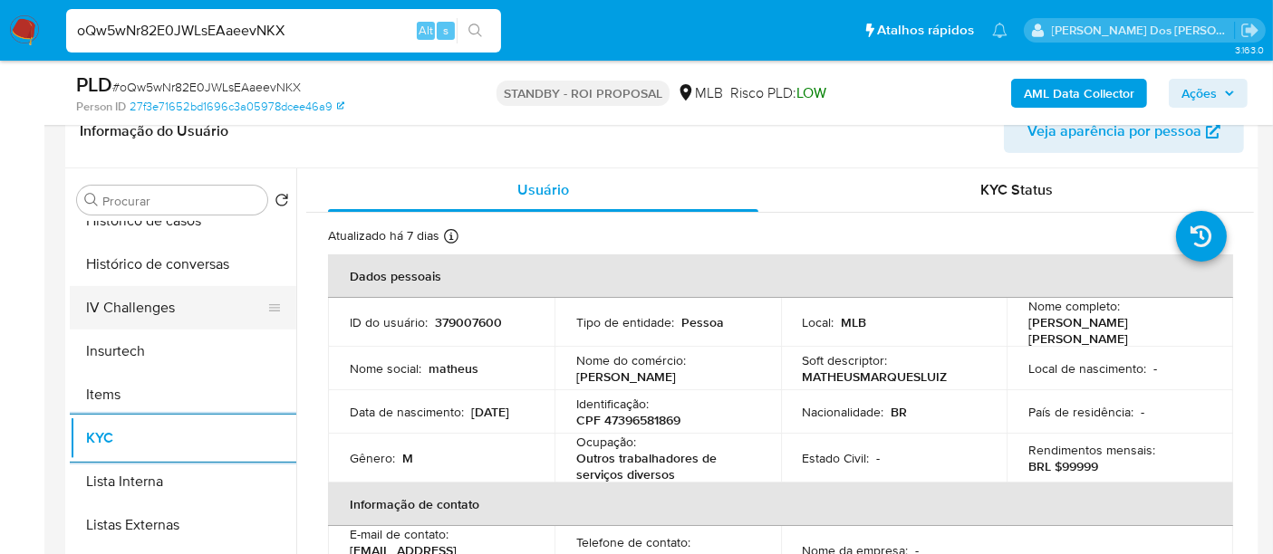
scroll to position [603, 0]
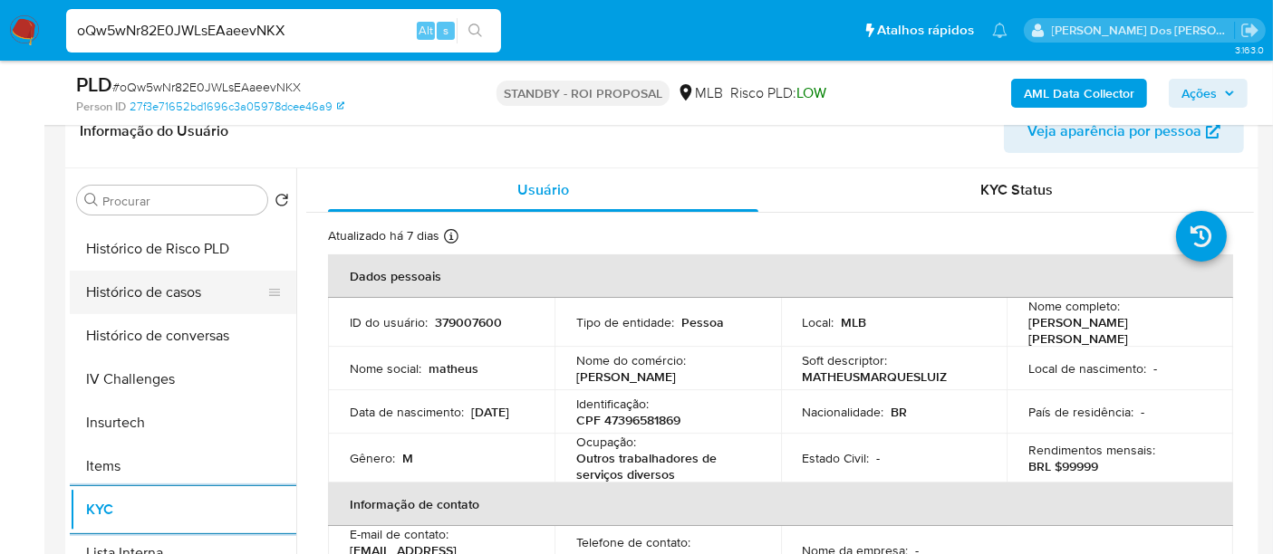
click at [149, 296] on button "Histórico de casos" at bounding box center [176, 292] width 212 height 43
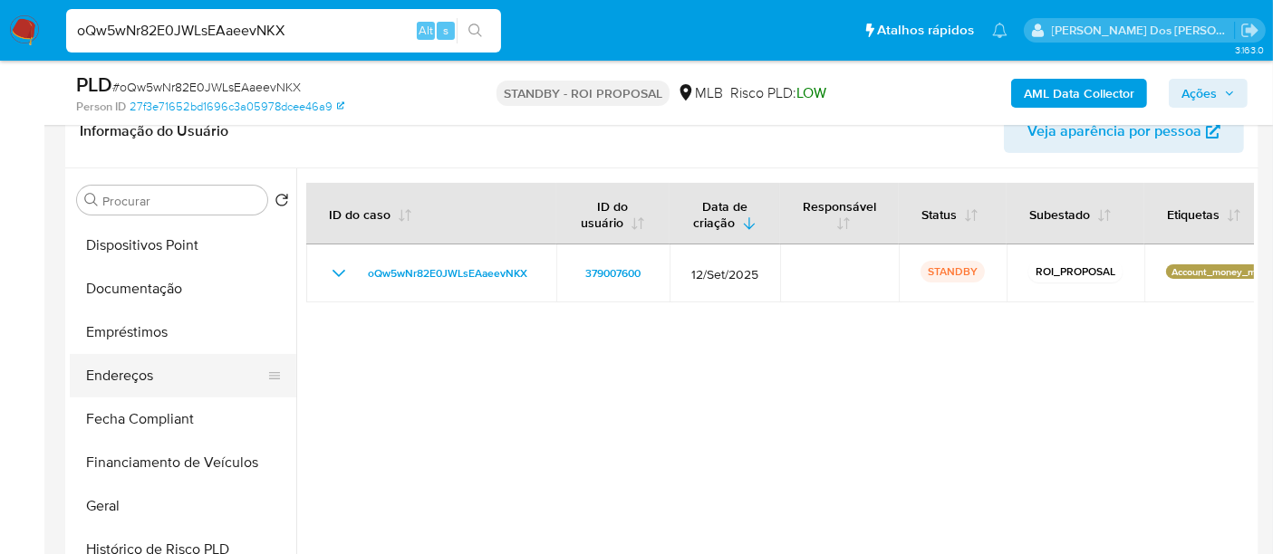
scroll to position [302, 0]
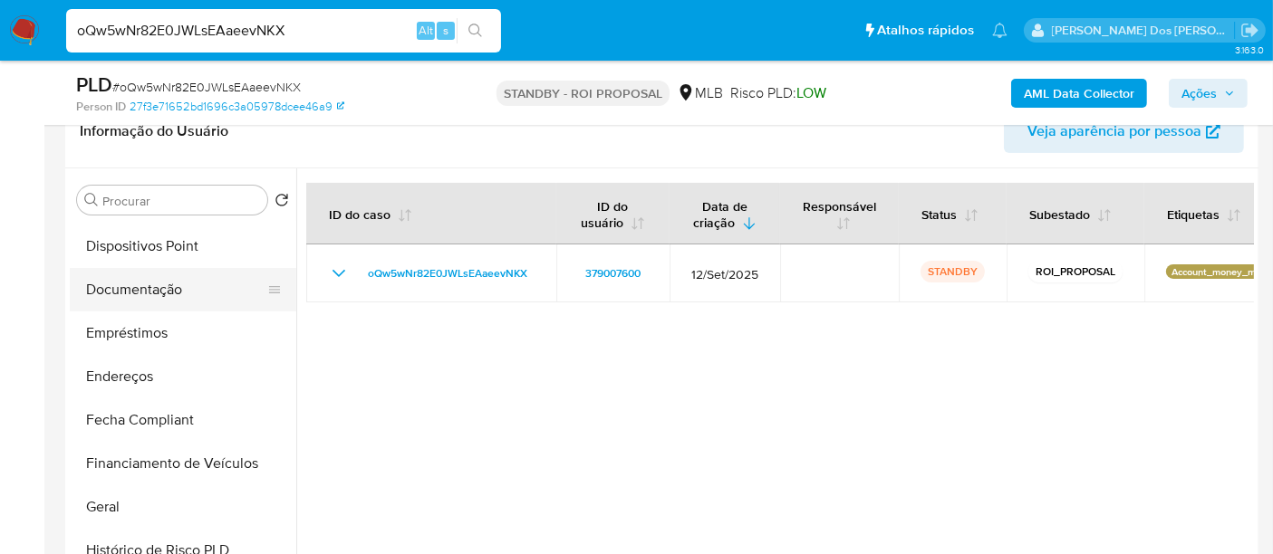
click at [143, 294] on button "Documentação" at bounding box center [176, 289] width 212 height 43
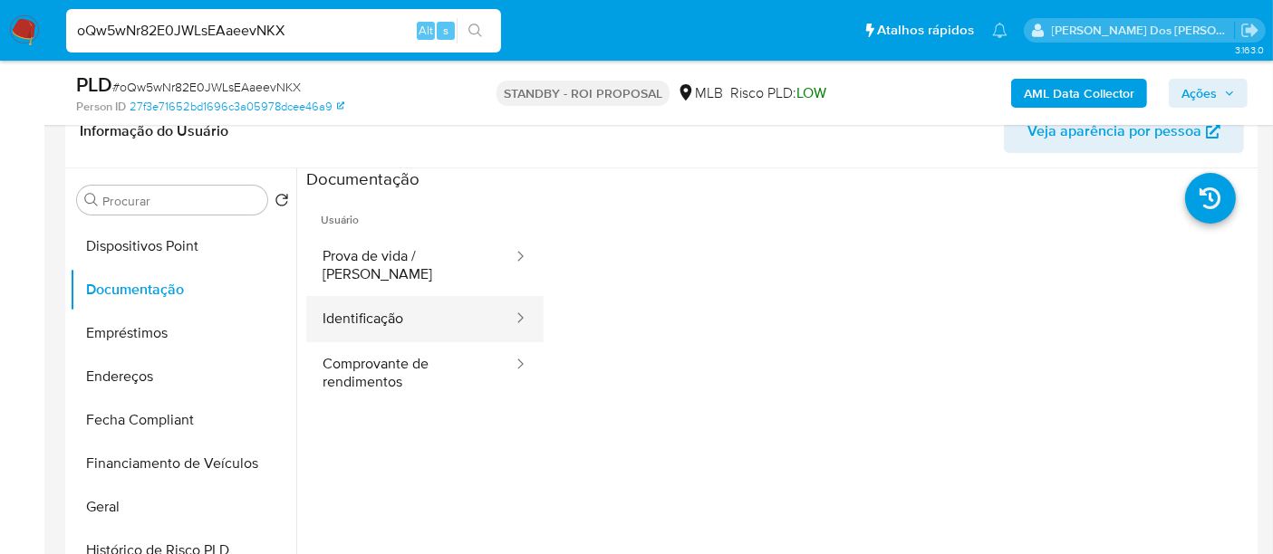
click at [374, 309] on button "Identificação" at bounding box center [410, 319] width 208 height 46
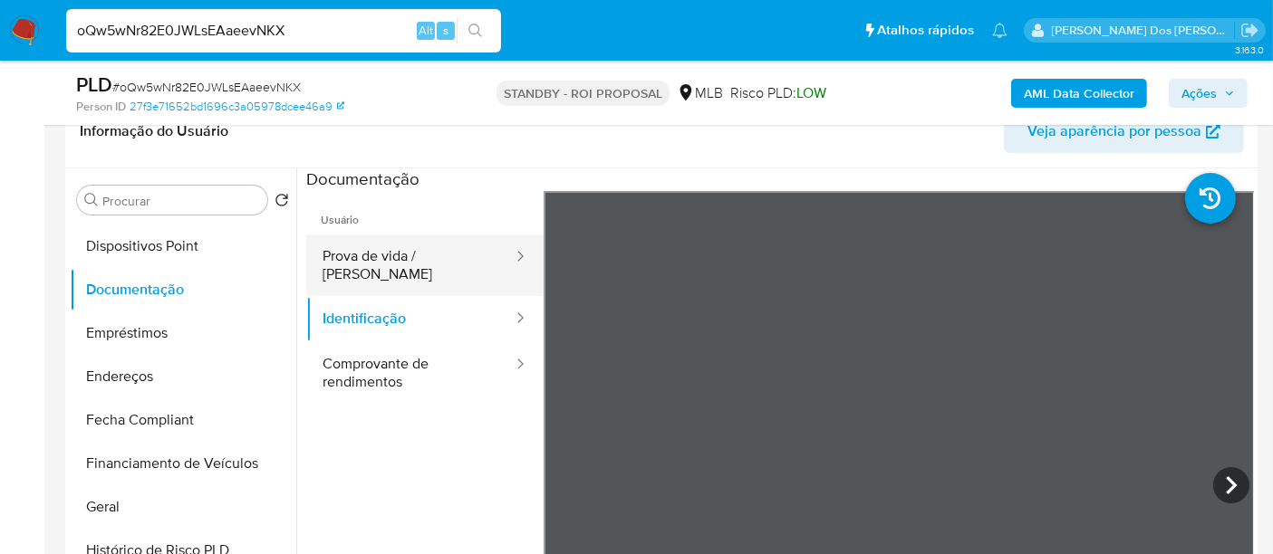
click at [418, 261] on button "Prova de vida / Selfie" at bounding box center [410, 266] width 208 height 62
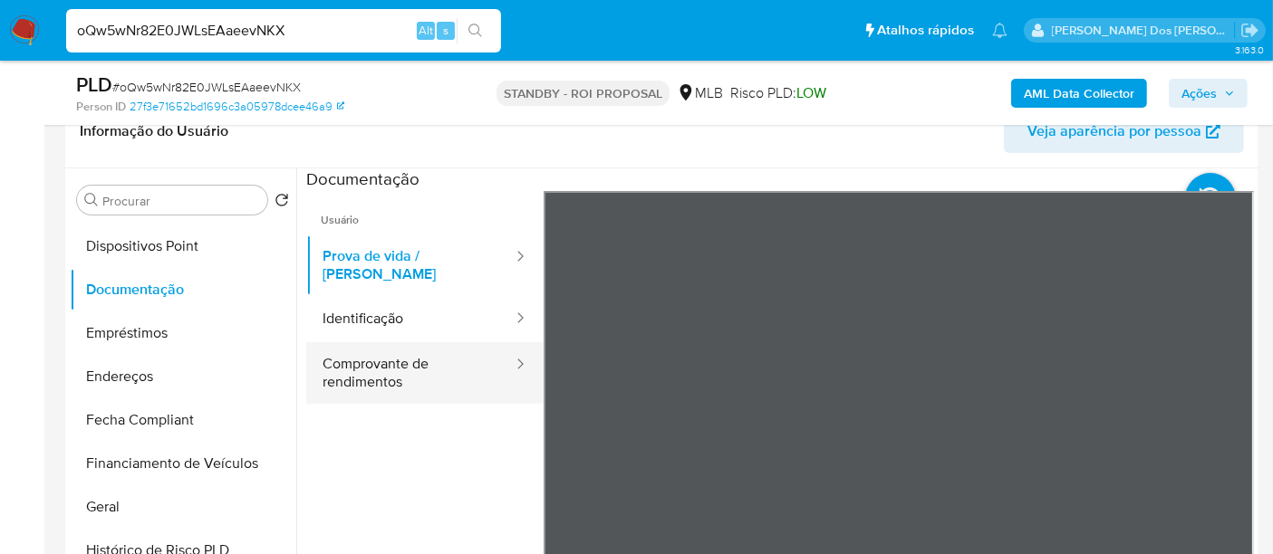
click at [394, 371] on button "Comprovante de rendimentos" at bounding box center [410, 373] width 208 height 62
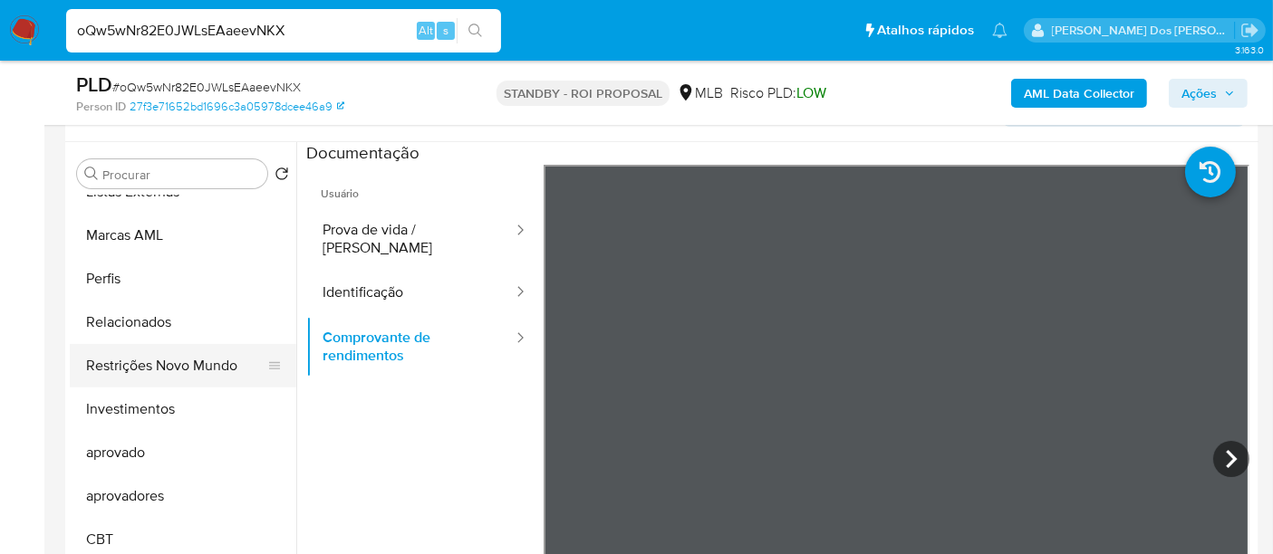
scroll to position [402, 0]
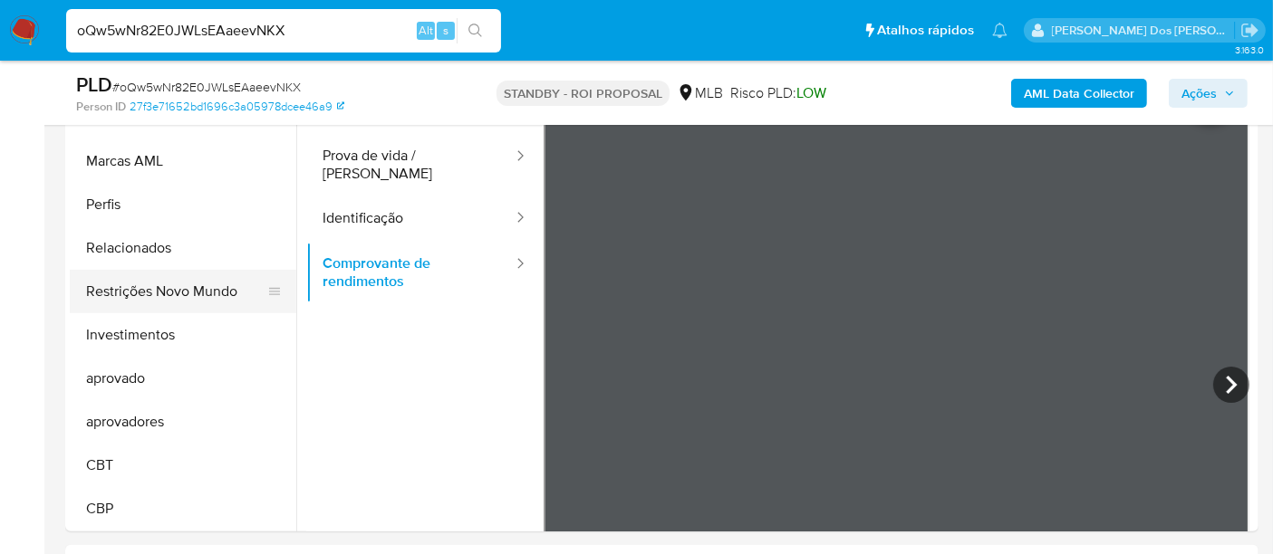
click at [170, 282] on button "Restrições Novo Mundo" at bounding box center [176, 291] width 212 height 43
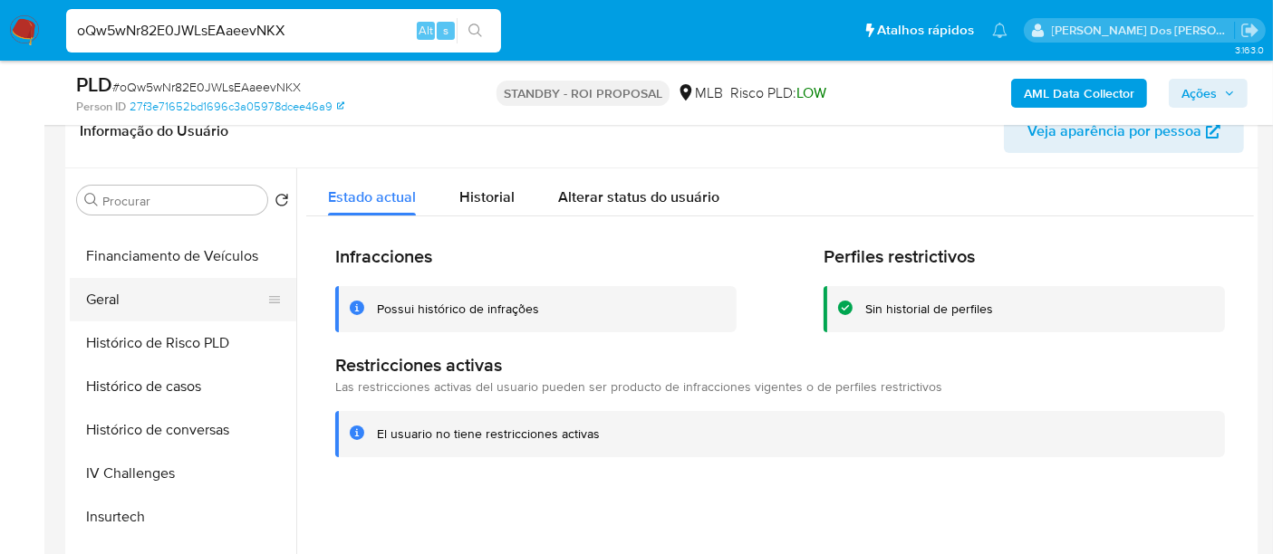
scroll to position [478, 0]
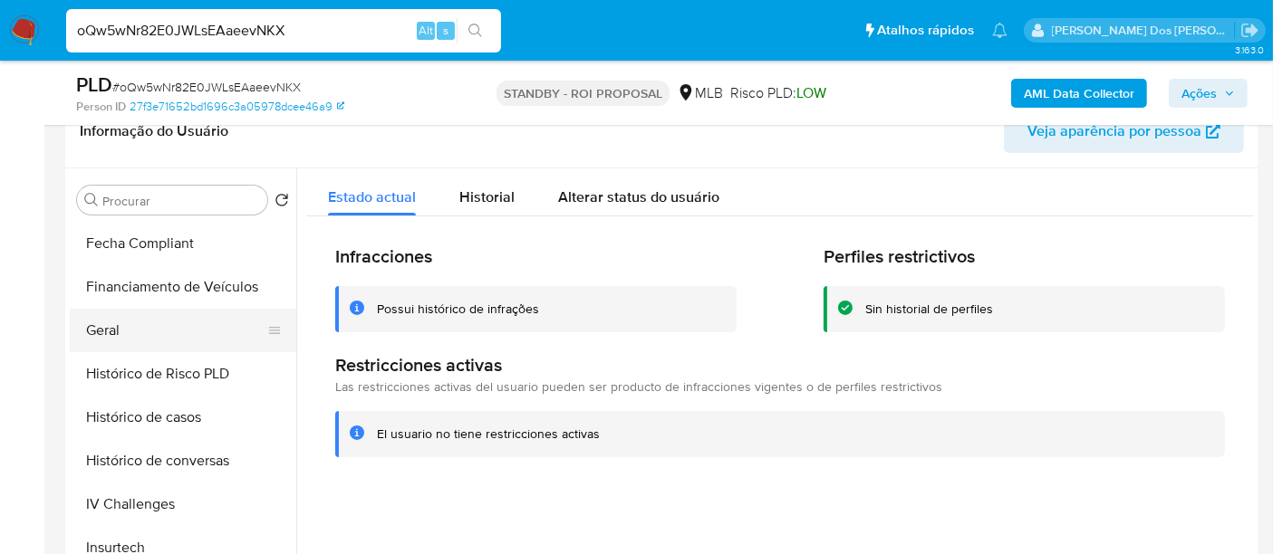
drag, startPoint x: 110, startPoint y: 335, endPoint x: 145, endPoint y: 337, distance: 35.4
click at [111, 335] on button "Geral" at bounding box center [176, 330] width 212 height 43
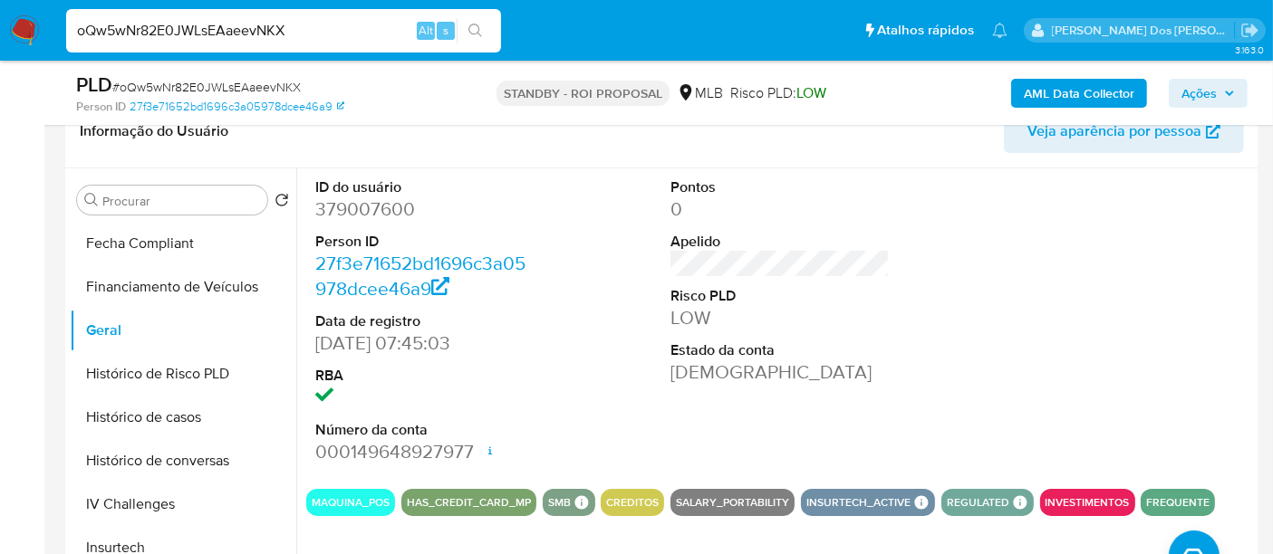
click at [16, 29] on img at bounding box center [24, 30] width 31 height 31
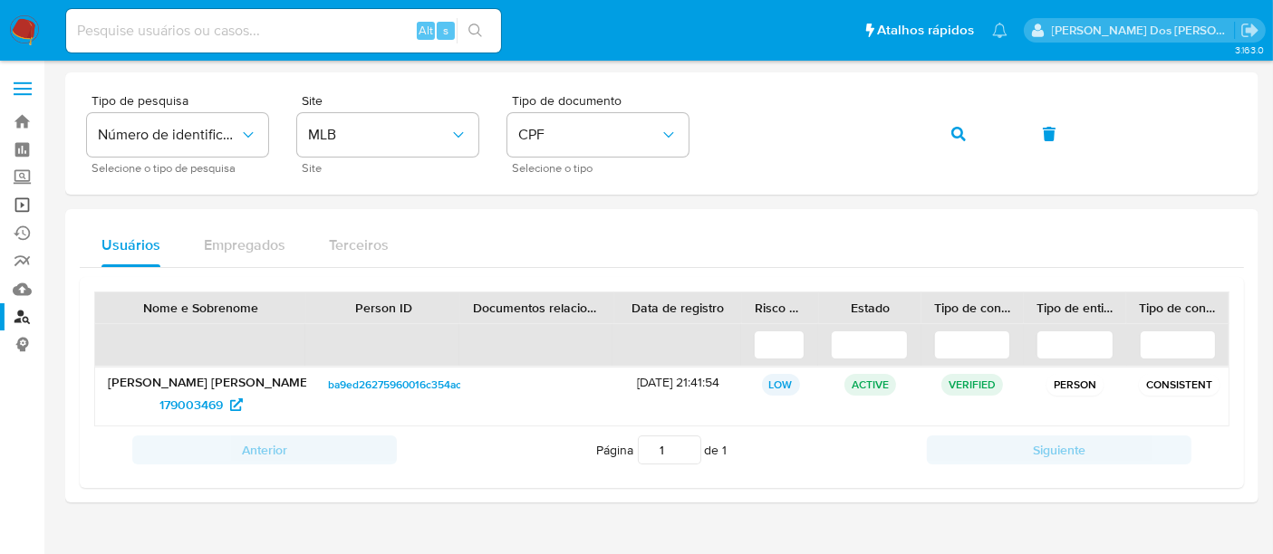
click at [18, 202] on link "Operações em massa" at bounding box center [108, 205] width 216 height 28
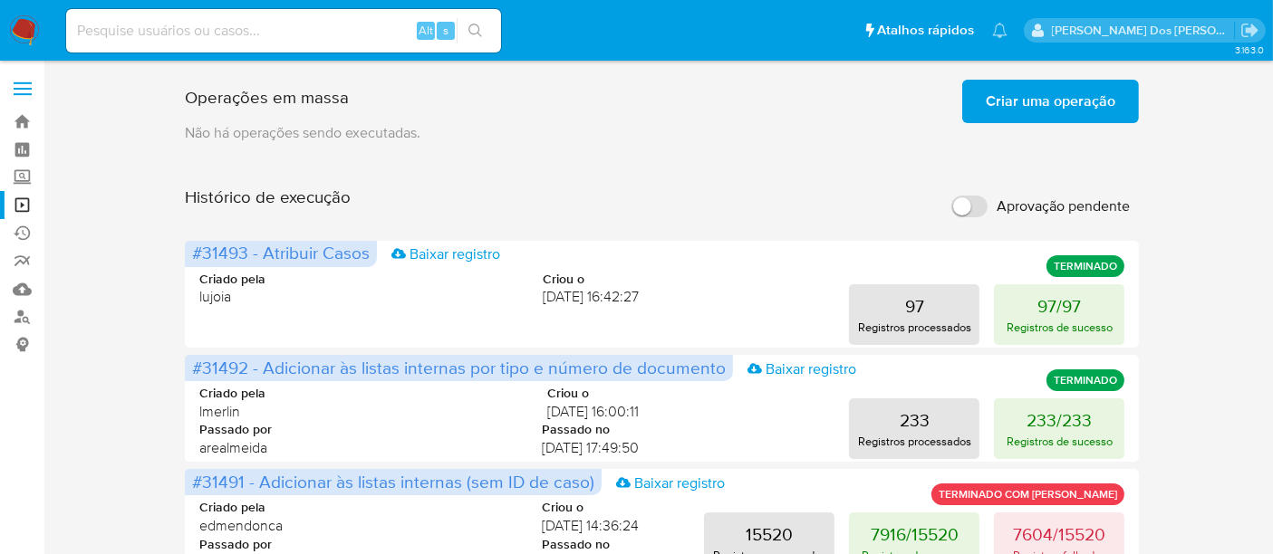
click at [1024, 103] on span "Criar uma operação" at bounding box center [1051, 102] width 130 height 40
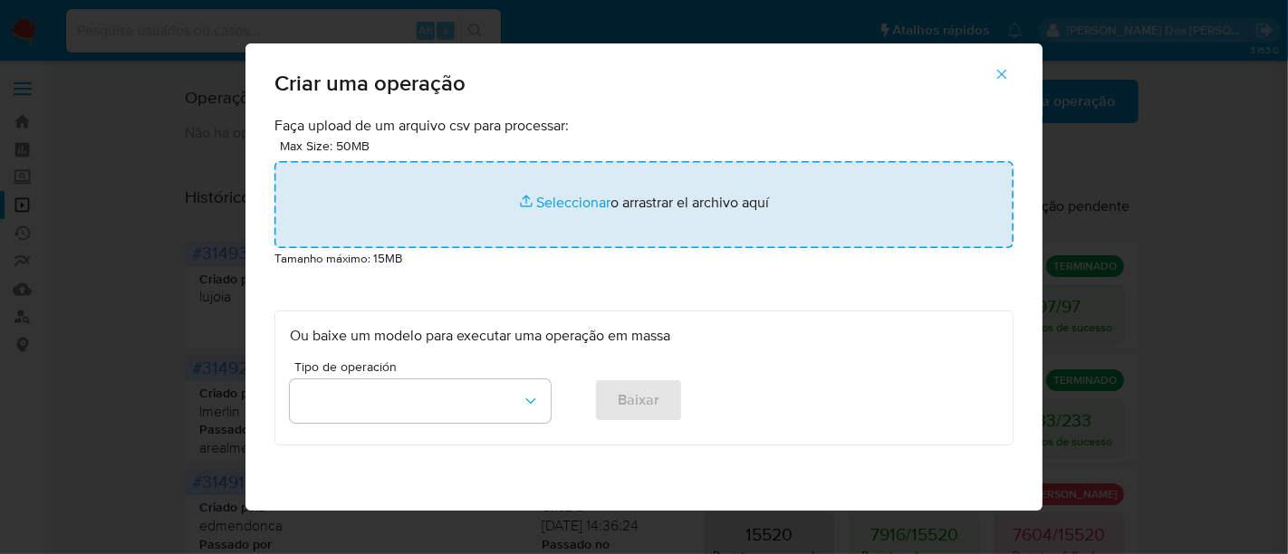
click at [574, 198] on input "file" at bounding box center [644, 204] width 739 height 87
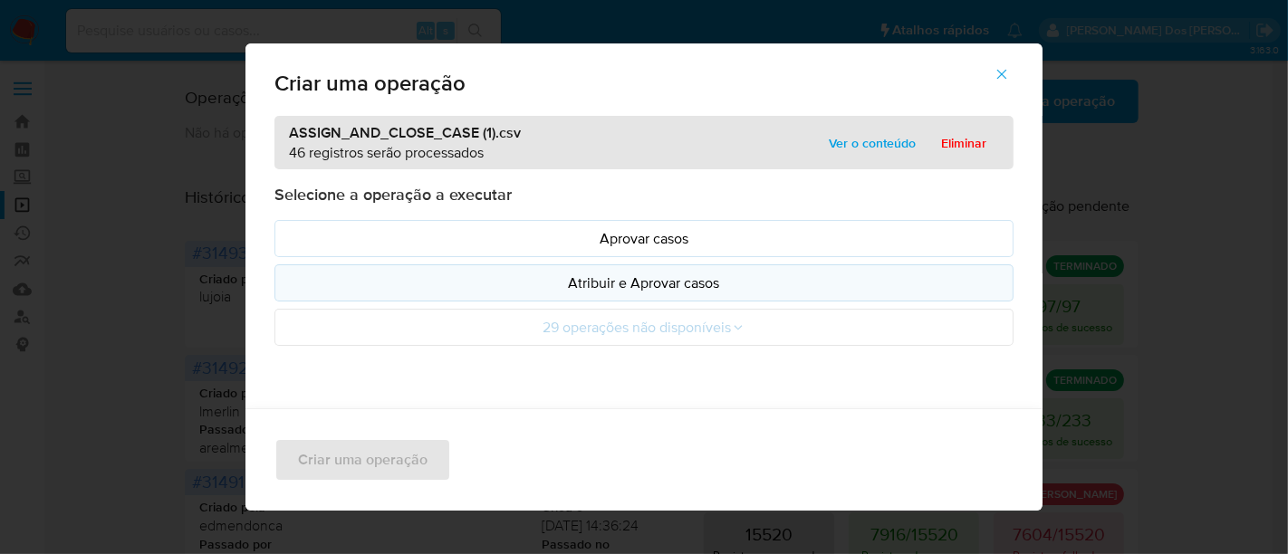
click at [600, 275] on p "Atribuir e Aprovar casos" at bounding box center [644, 283] width 708 height 21
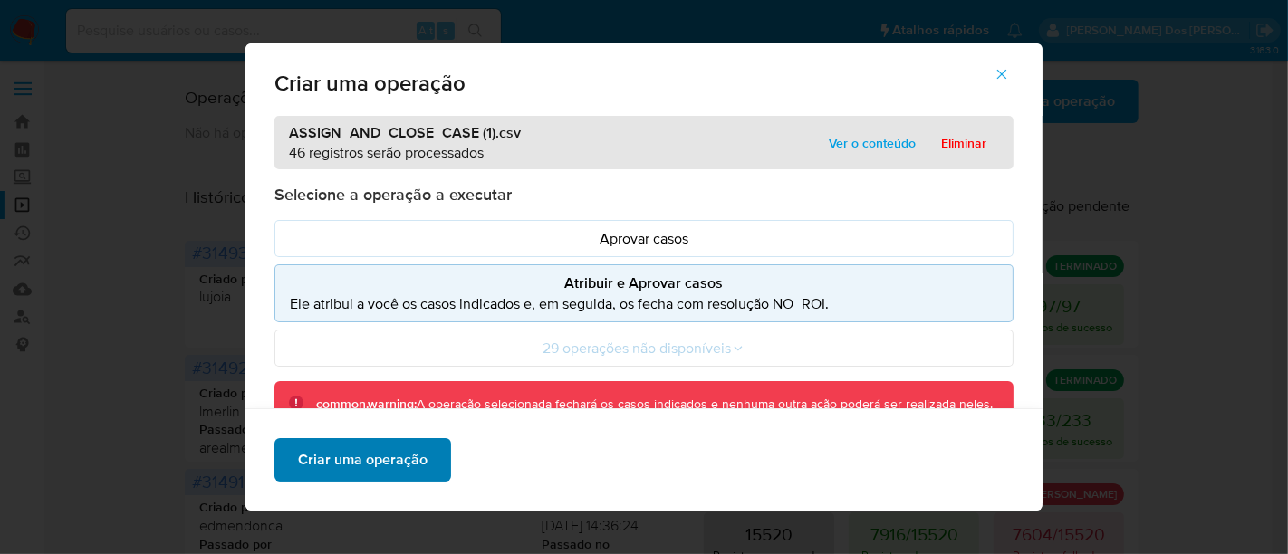
click at [374, 464] on span "Criar uma operação" at bounding box center [363, 460] width 130 height 40
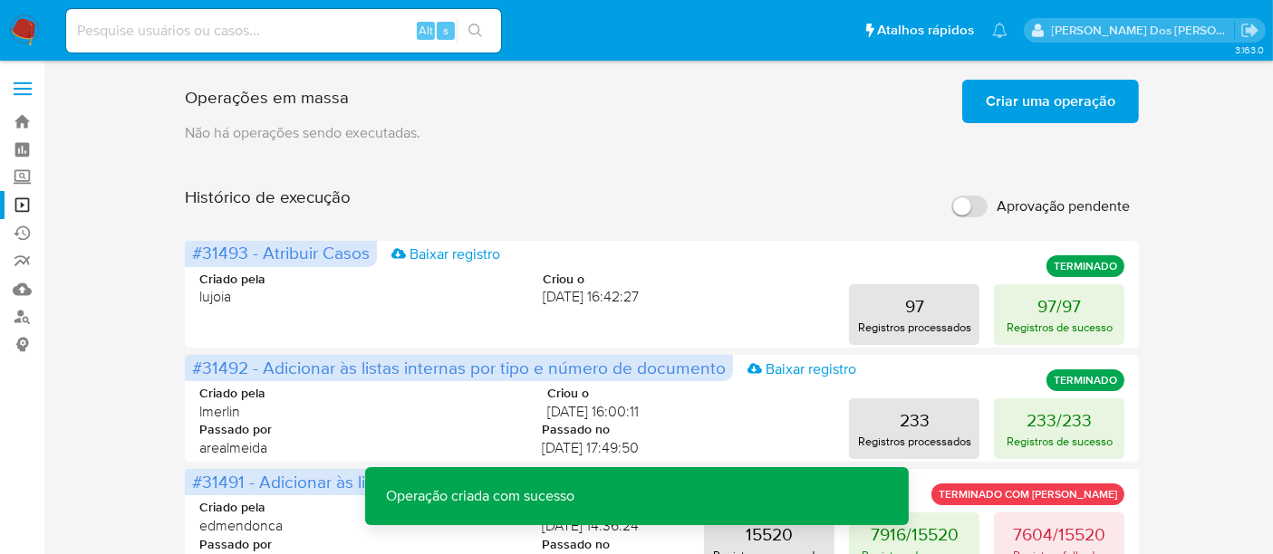
click at [1007, 109] on span "Criar uma operação" at bounding box center [1051, 102] width 130 height 40
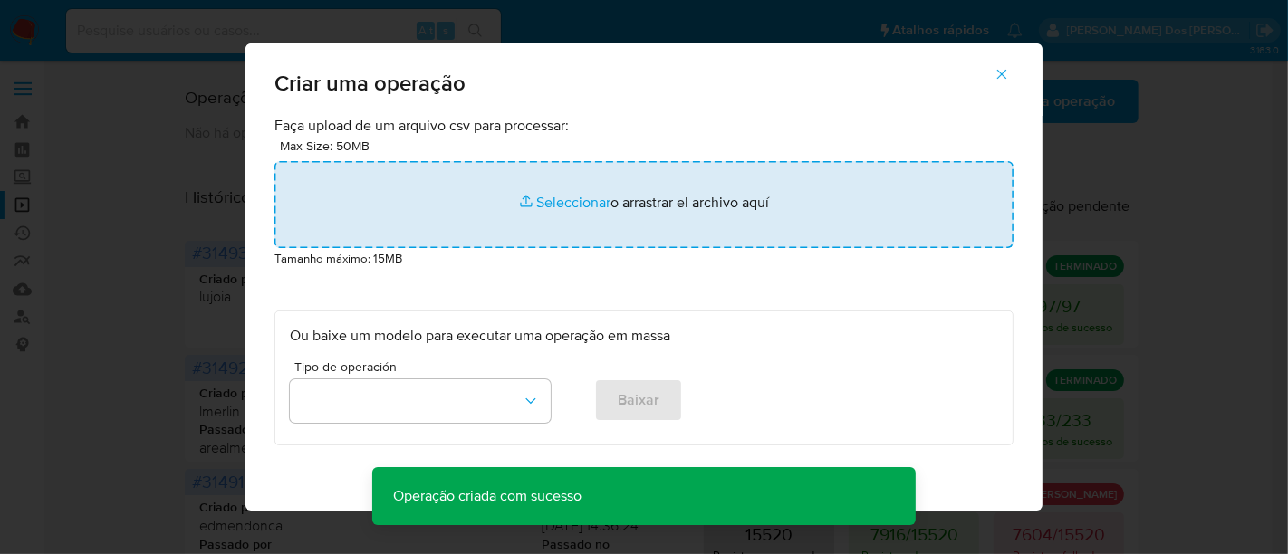
click at [582, 199] on input "file" at bounding box center [644, 204] width 739 height 87
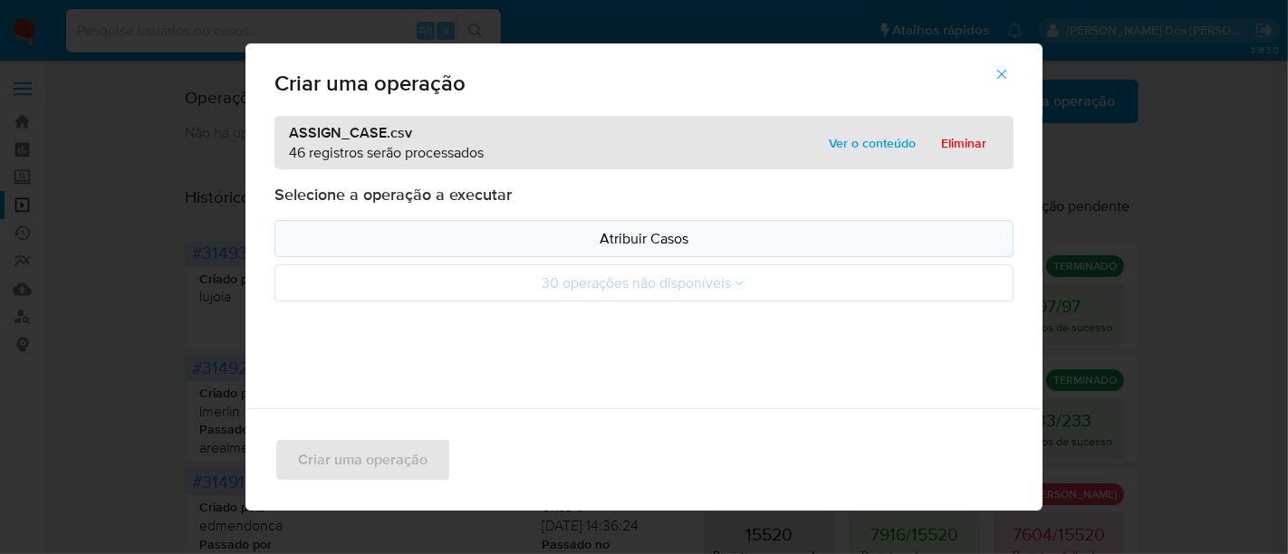
drag, startPoint x: 582, startPoint y: 199, endPoint x: 576, endPoint y: 245, distance: 45.6
click at [576, 245] on p "Atribuir Casos" at bounding box center [644, 238] width 708 height 21
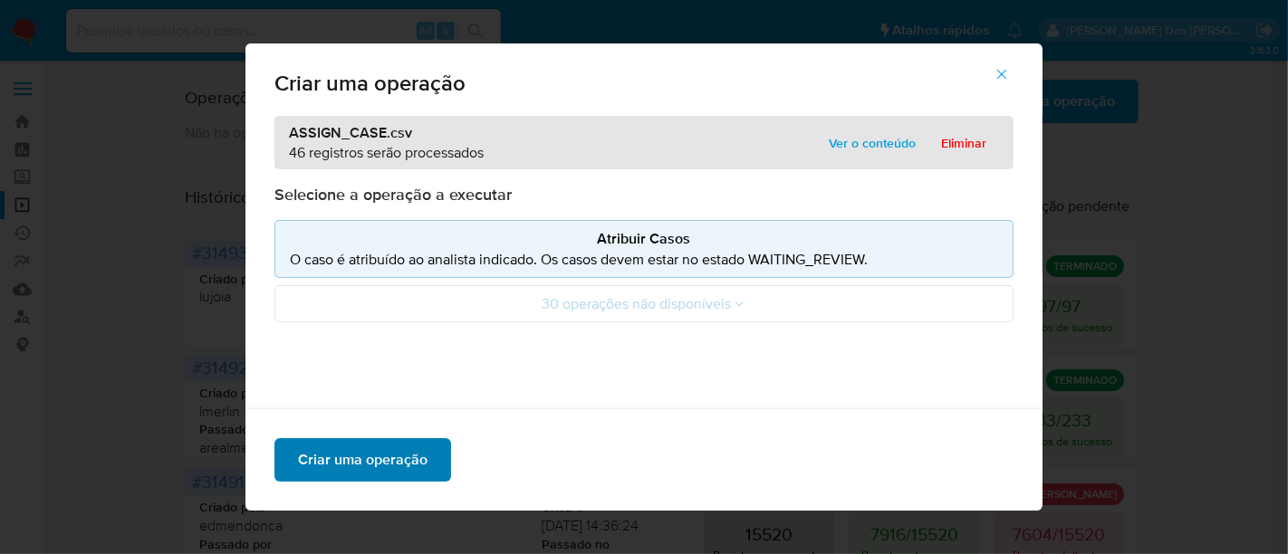
click at [393, 460] on span "Criar uma operação" at bounding box center [363, 460] width 130 height 40
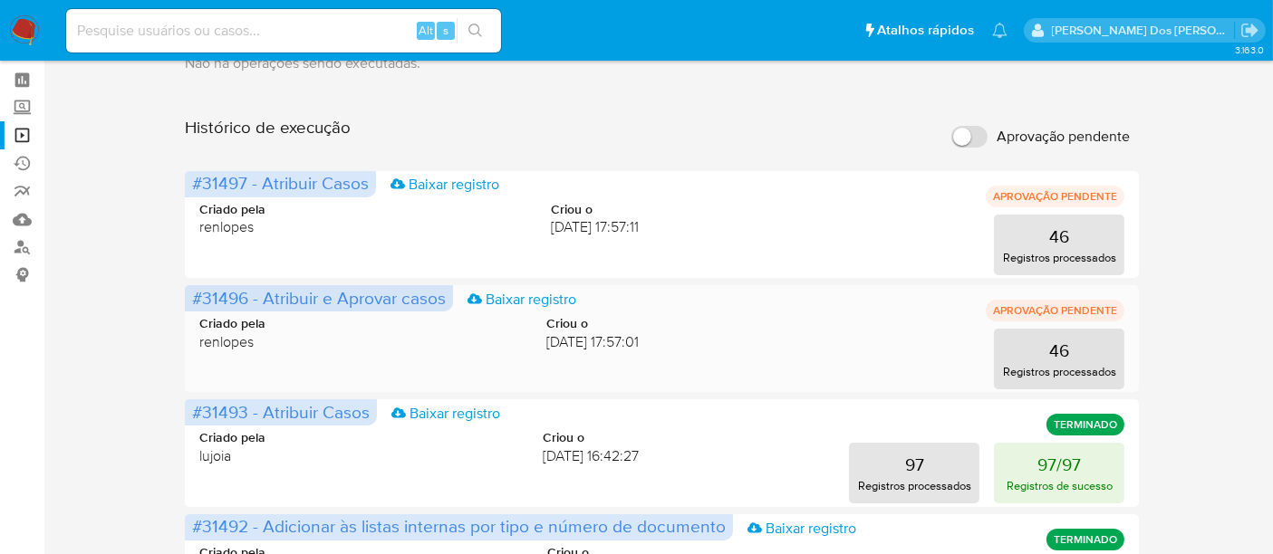
scroll to position [101, 0]
